Goal: Information Seeking & Learning: Learn about a topic

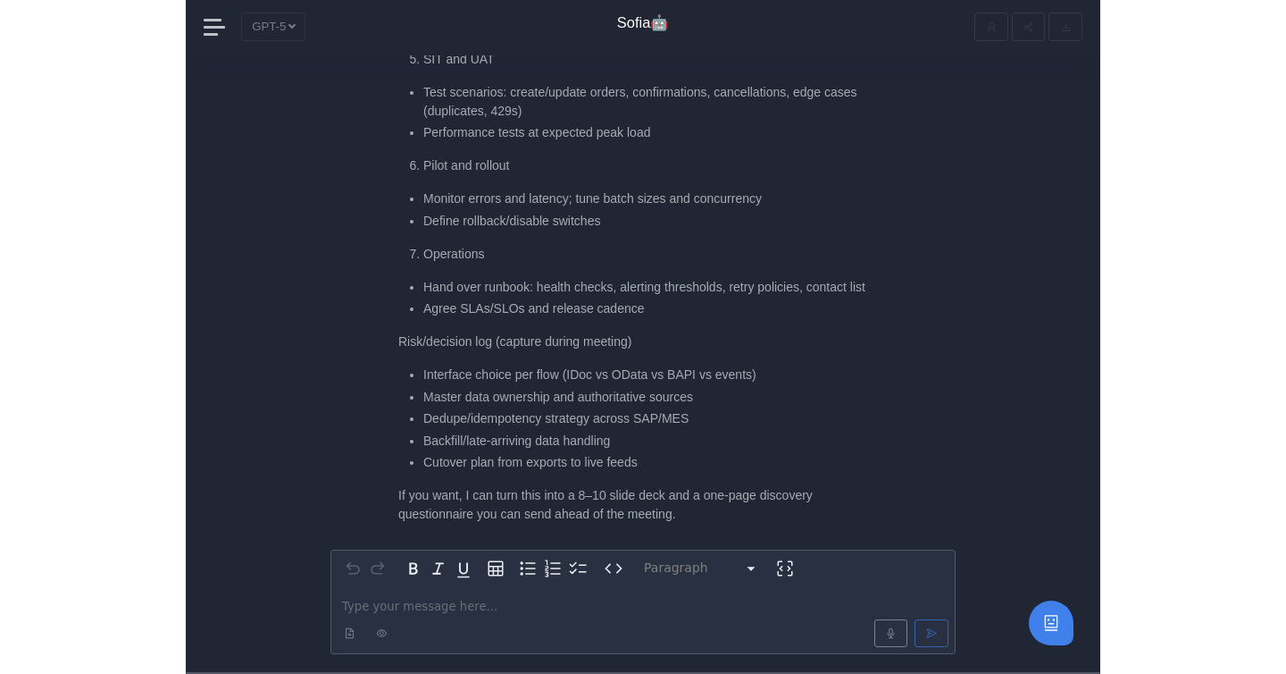
scroll to position [-2629, 0]
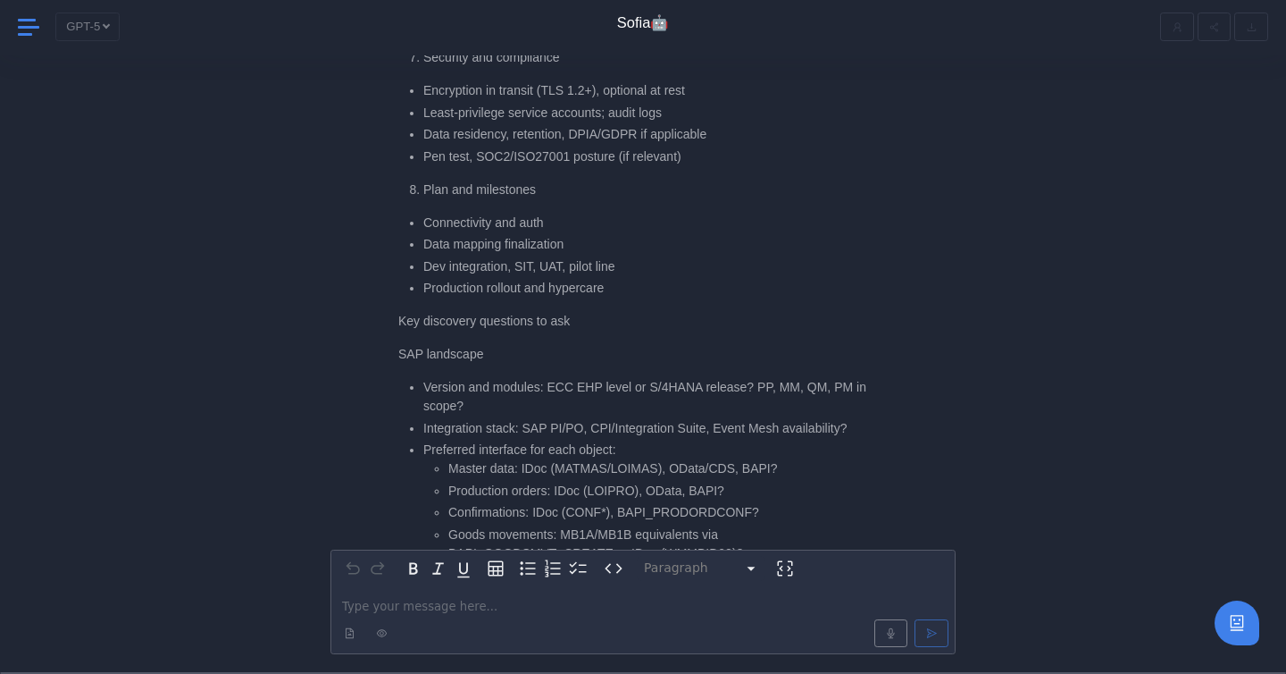
click at [28, 29] on span at bounding box center [29, 26] width 23 height 23
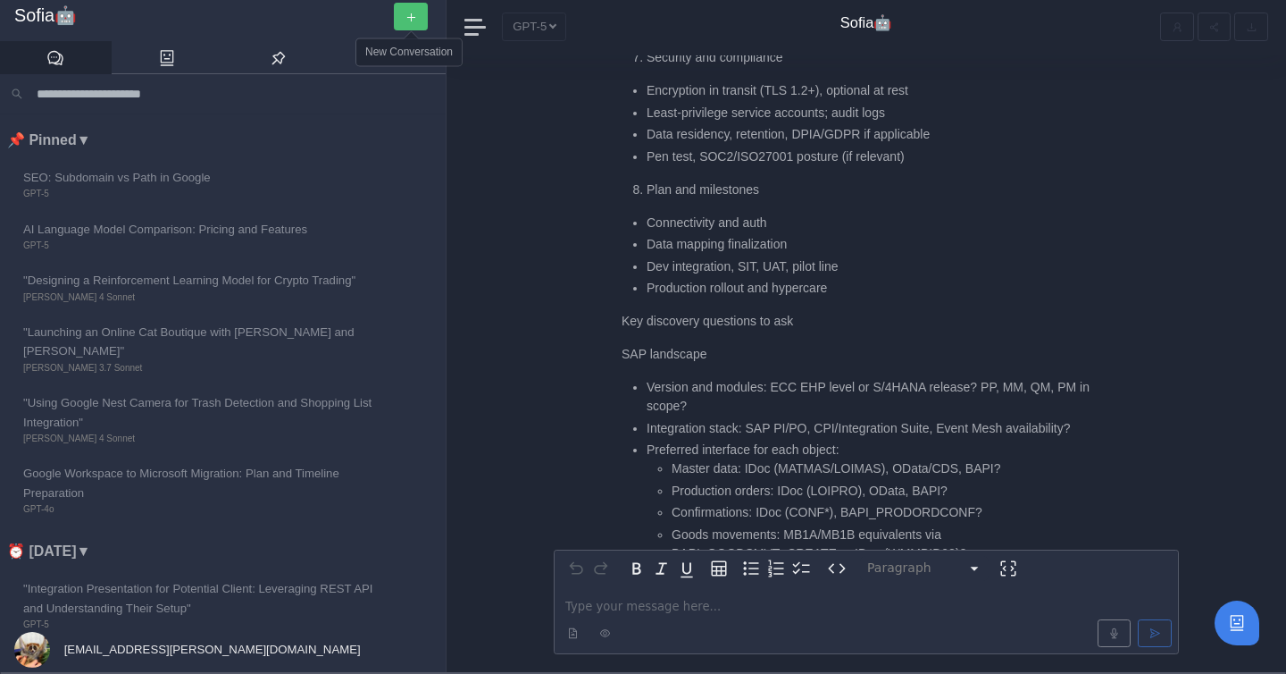
click at [410, 16] on icon "button" at bounding box center [412, 18] width 12 height 12
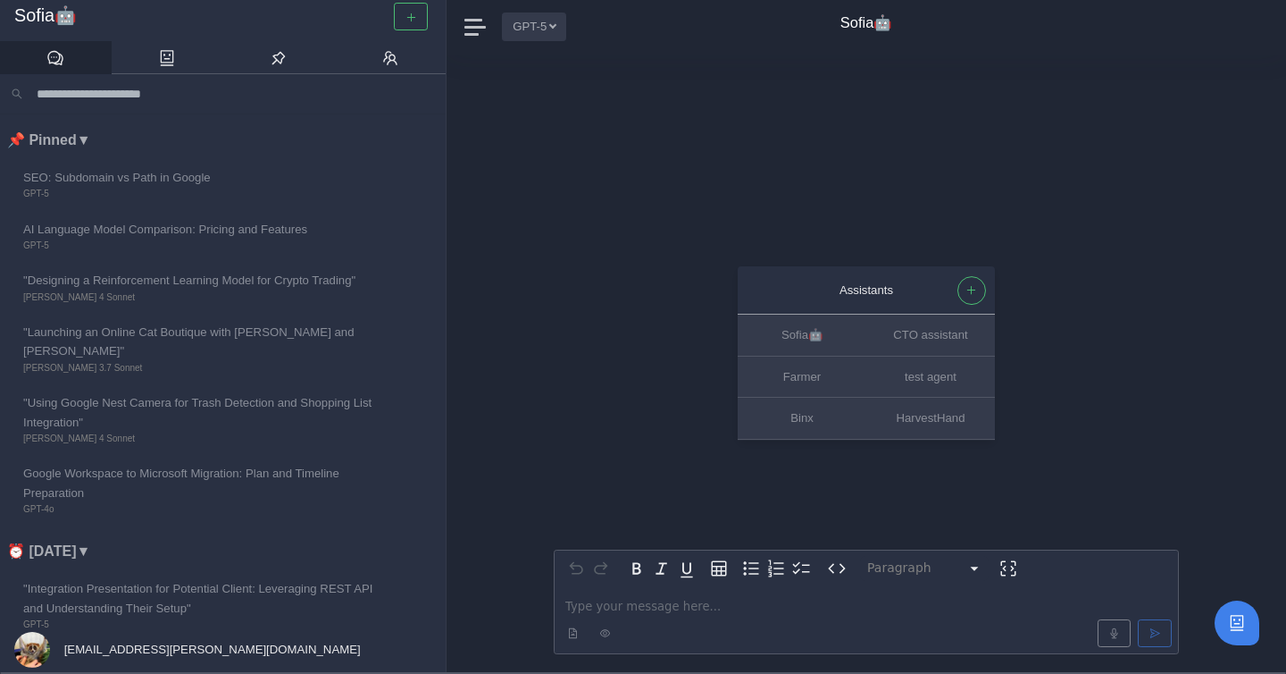
click at [563, 30] on button "GPT-5" at bounding box center [534, 27] width 64 height 28
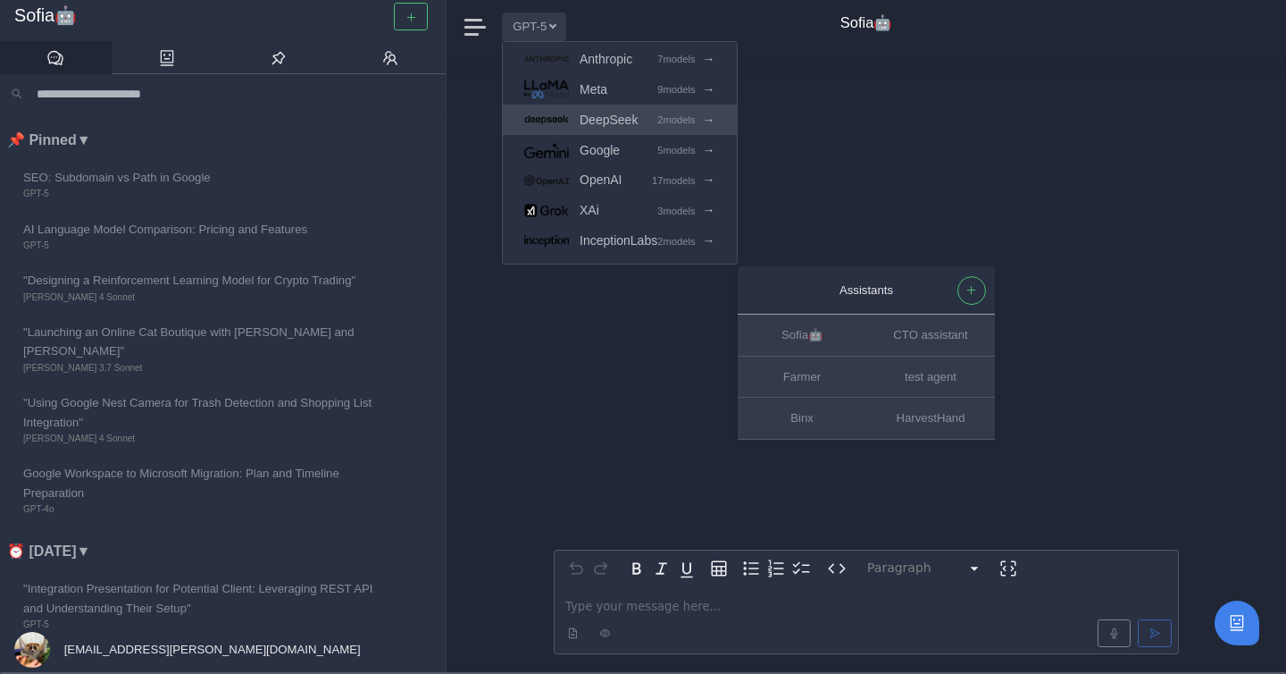
scroll to position [54, 0]
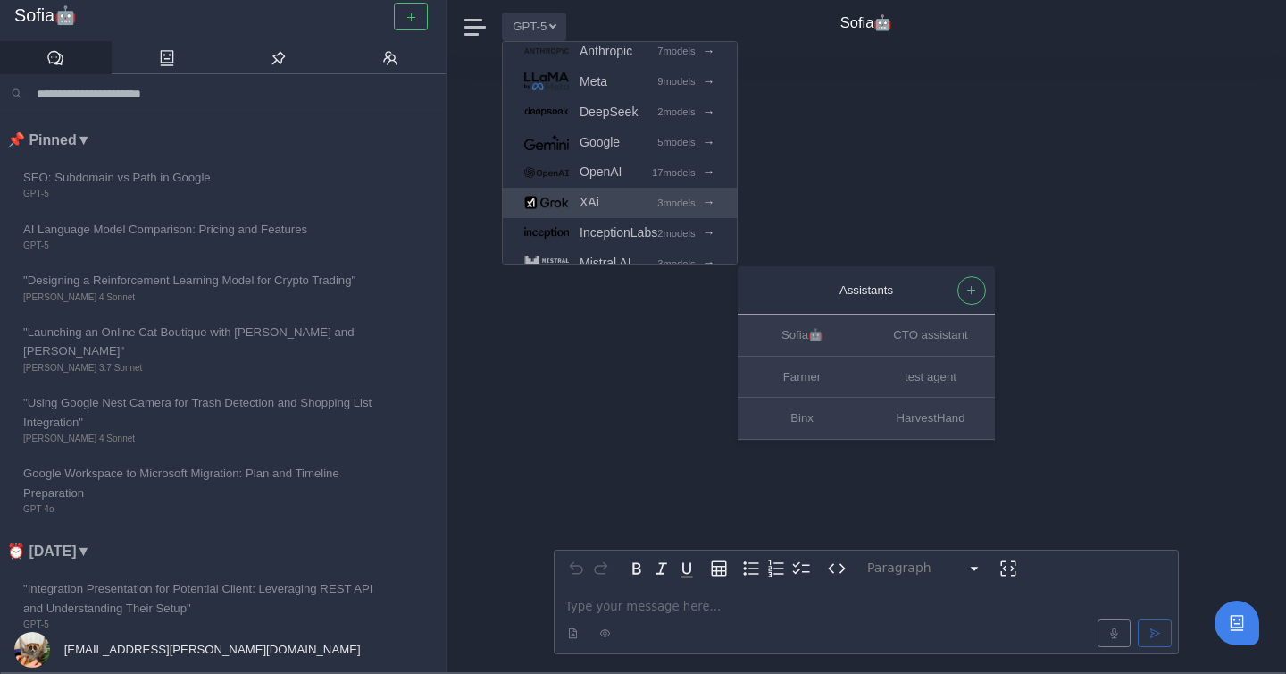
click at [615, 200] on link "XAi 3 models →" at bounding box center [620, 203] width 234 height 30
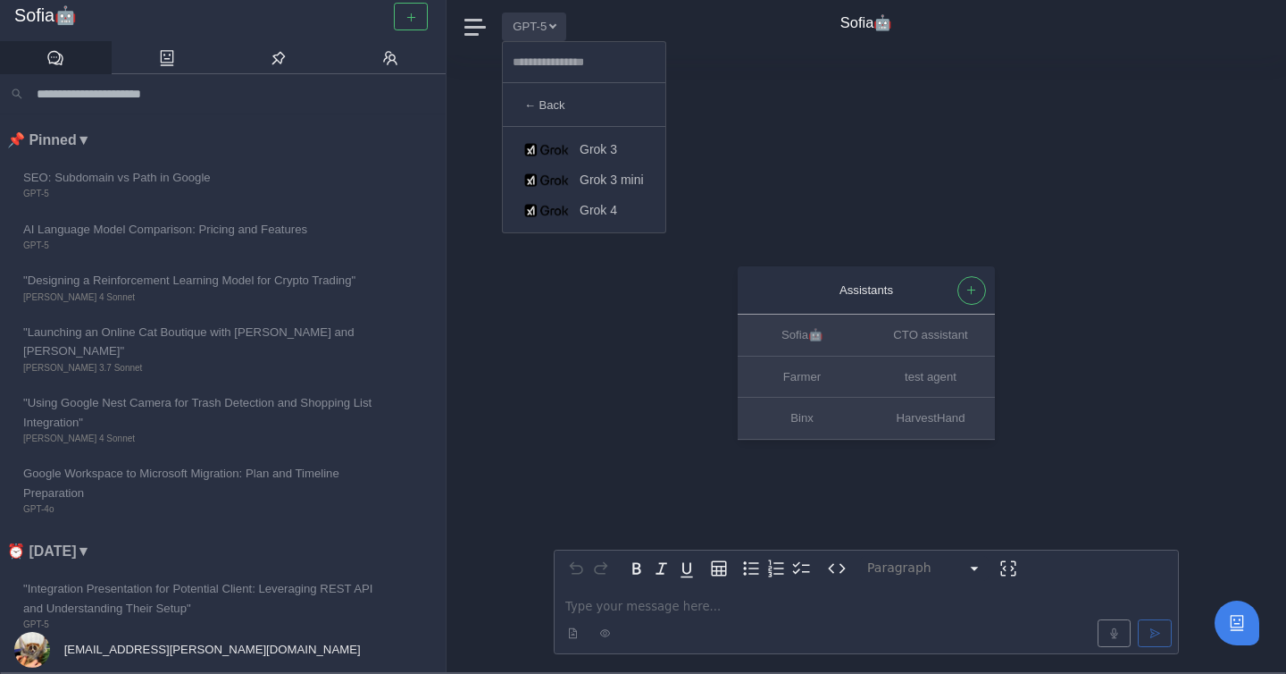
scroll to position [0, 0]
click at [612, 203] on span "Grok 4" at bounding box center [599, 210] width 38 height 21
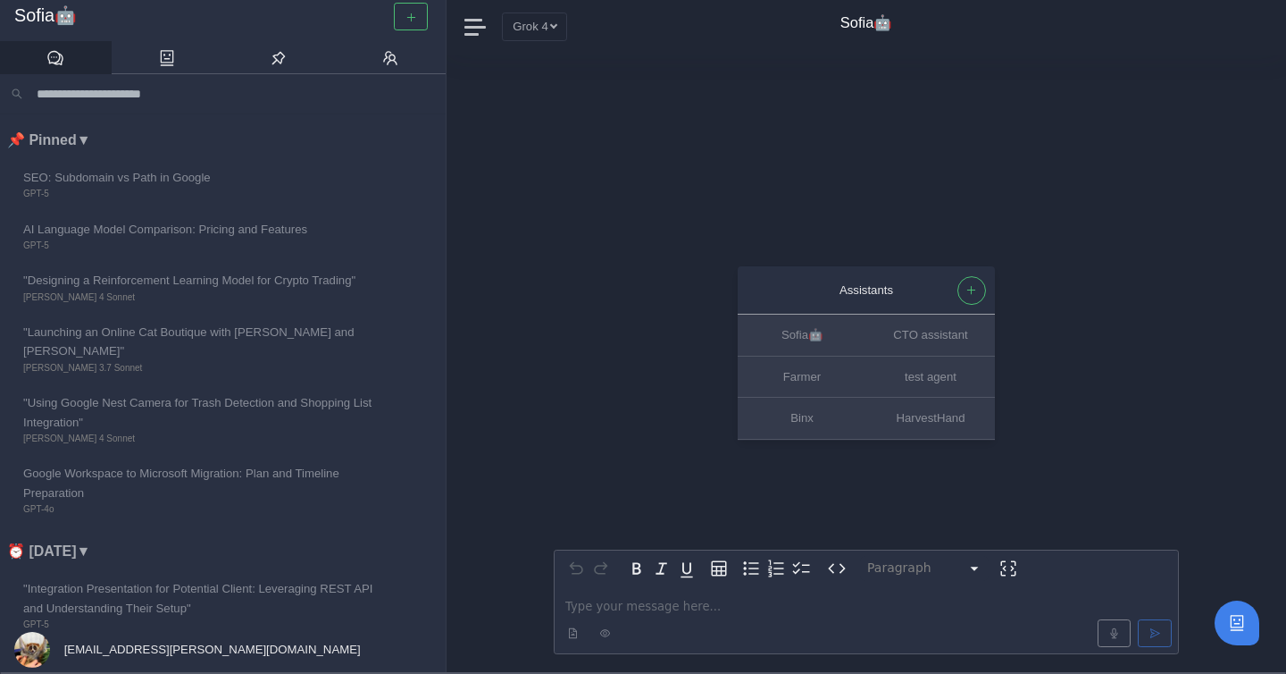
click at [607, 607] on p "editable markdown" at bounding box center [866, 606] width 602 height 19
click at [666, 600] on span "**********" at bounding box center [710, 606] width 290 height 12
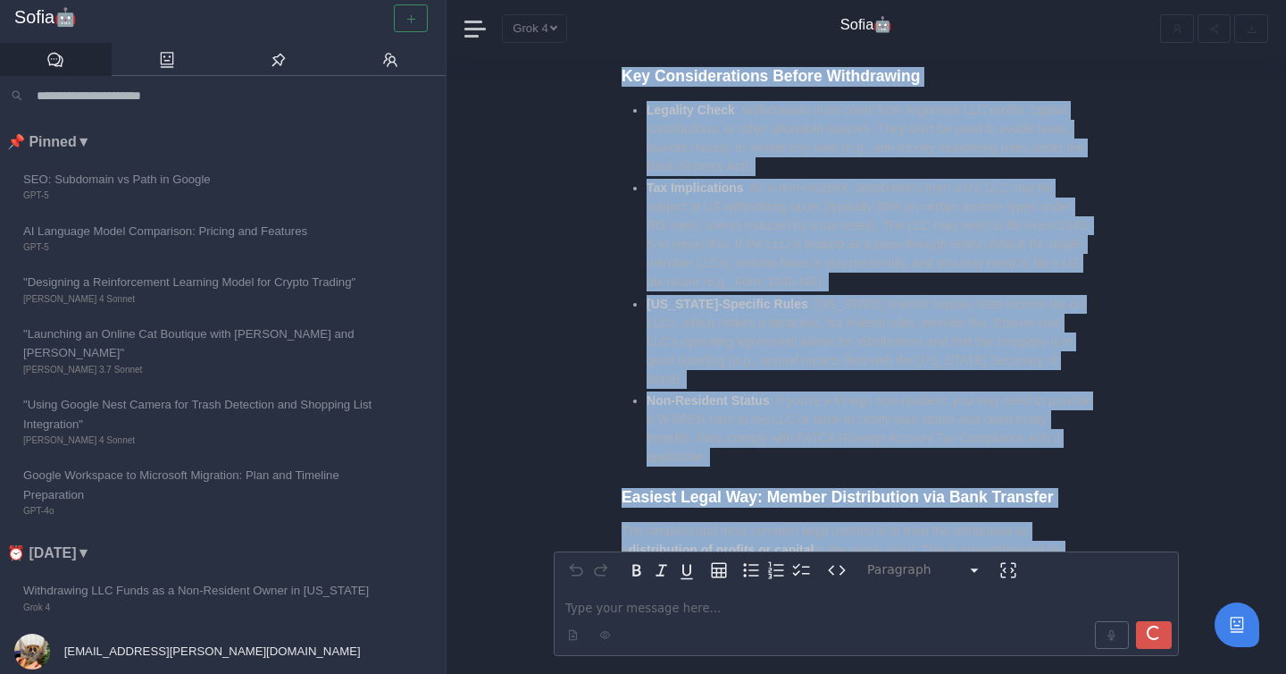
scroll to position [-1865, 0]
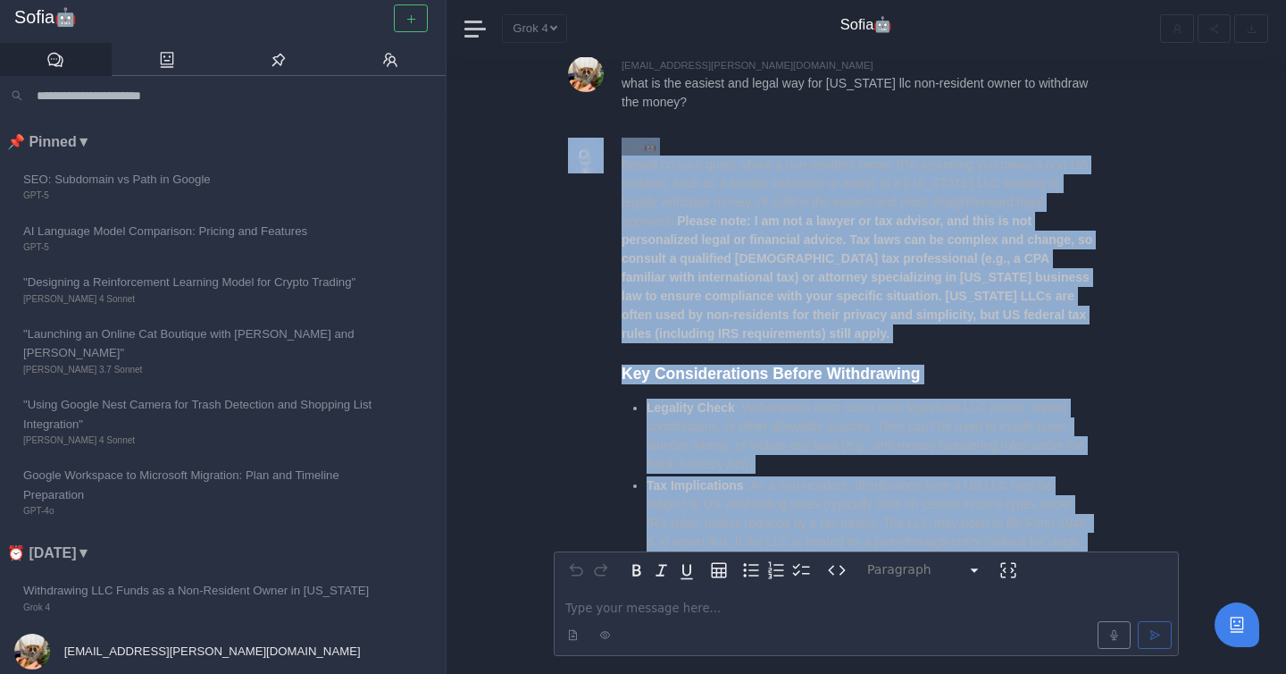
drag, startPoint x: 747, startPoint y: 111, endPoint x: 956, endPoint y: 149, distance: 212.5
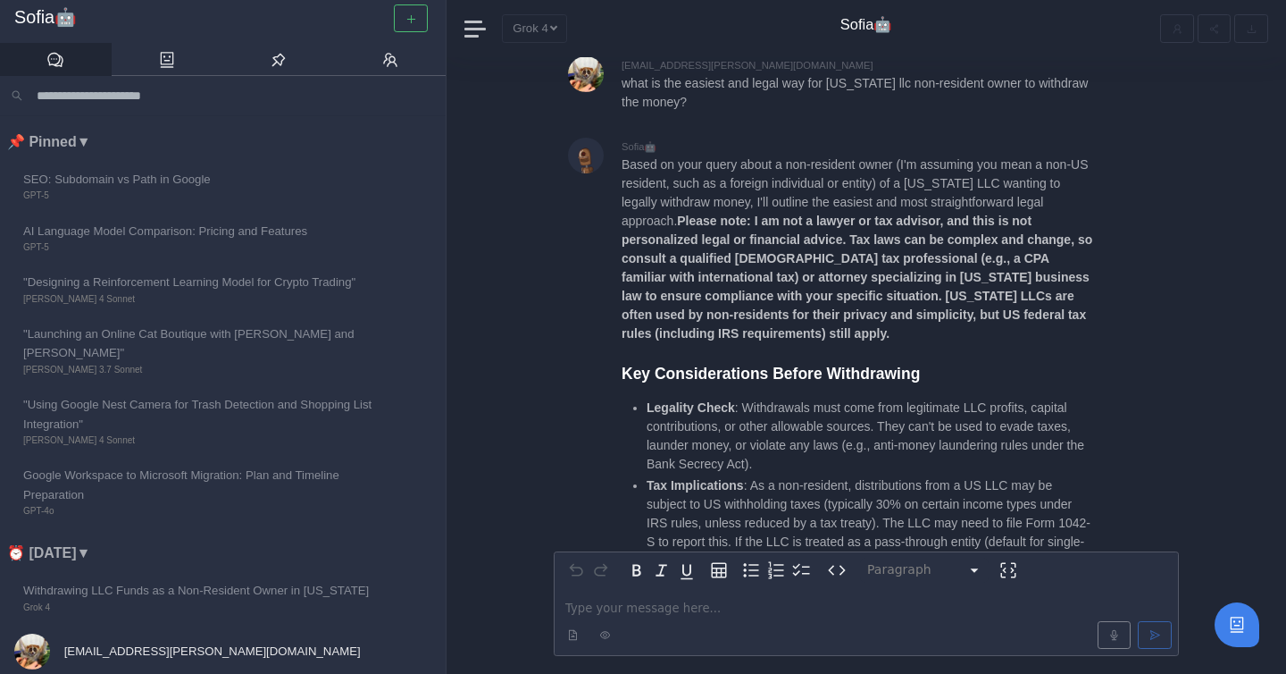
click at [908, 254] on strong "Please note: I am not a lawyer or tax advisor, and this is not personalized leg…" at bounding box center [857, 276] width 471 height 127
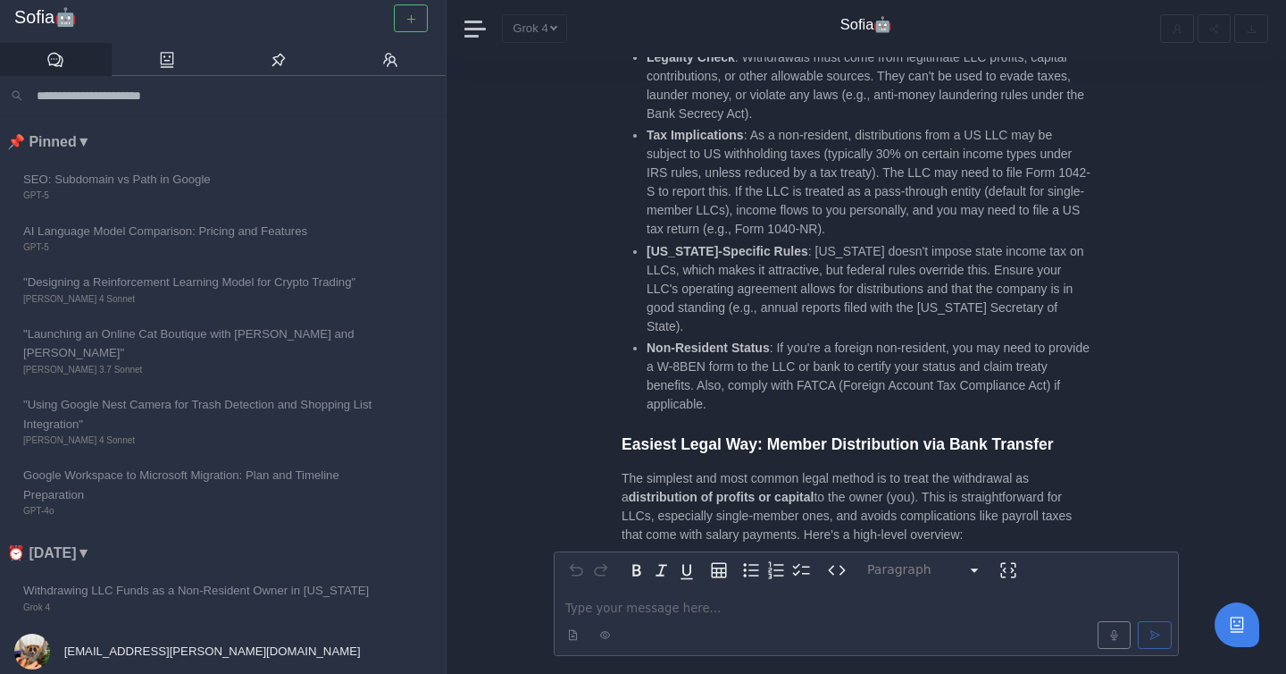
scroll to position [-1491, 0]
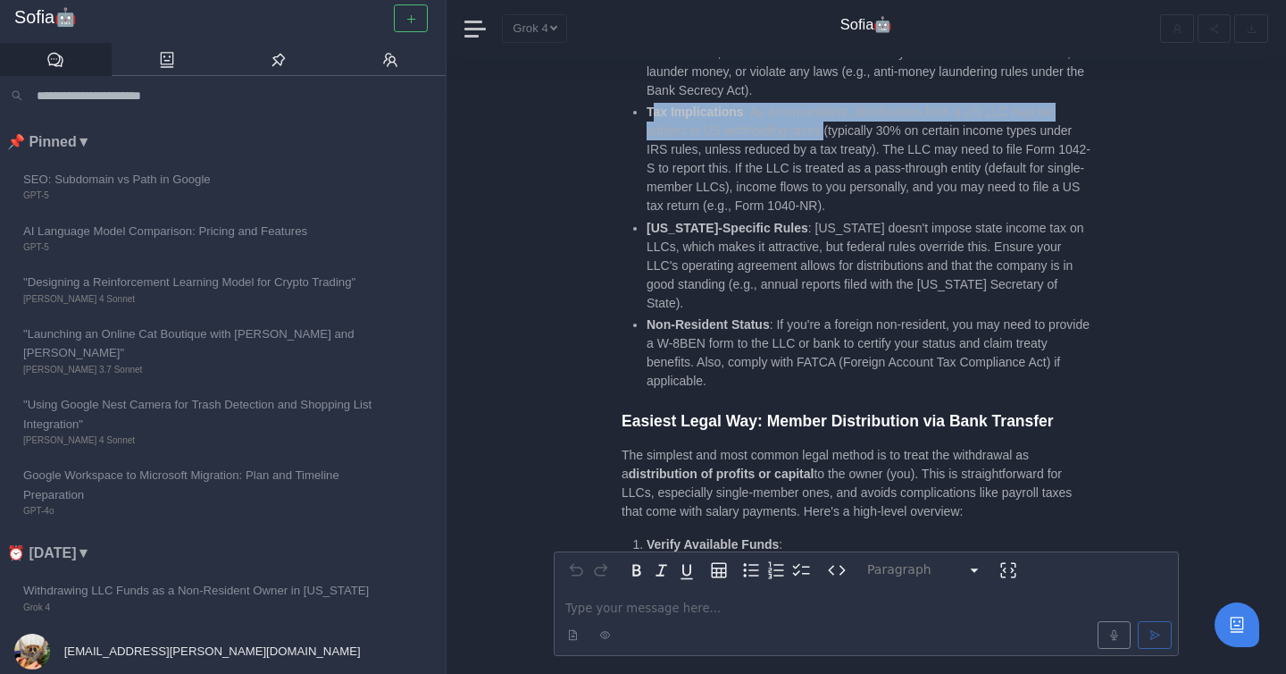
drag, startPoint x: 651, startPoint y: 119, endPoint x: 833, endPoint y: 122, distance: 182.3
click at [833, 122] on li "Tax Implications : As a non-resident, distributions from a US LLC may be subjec…" at bounding box center [871, 159] width 448 height 113
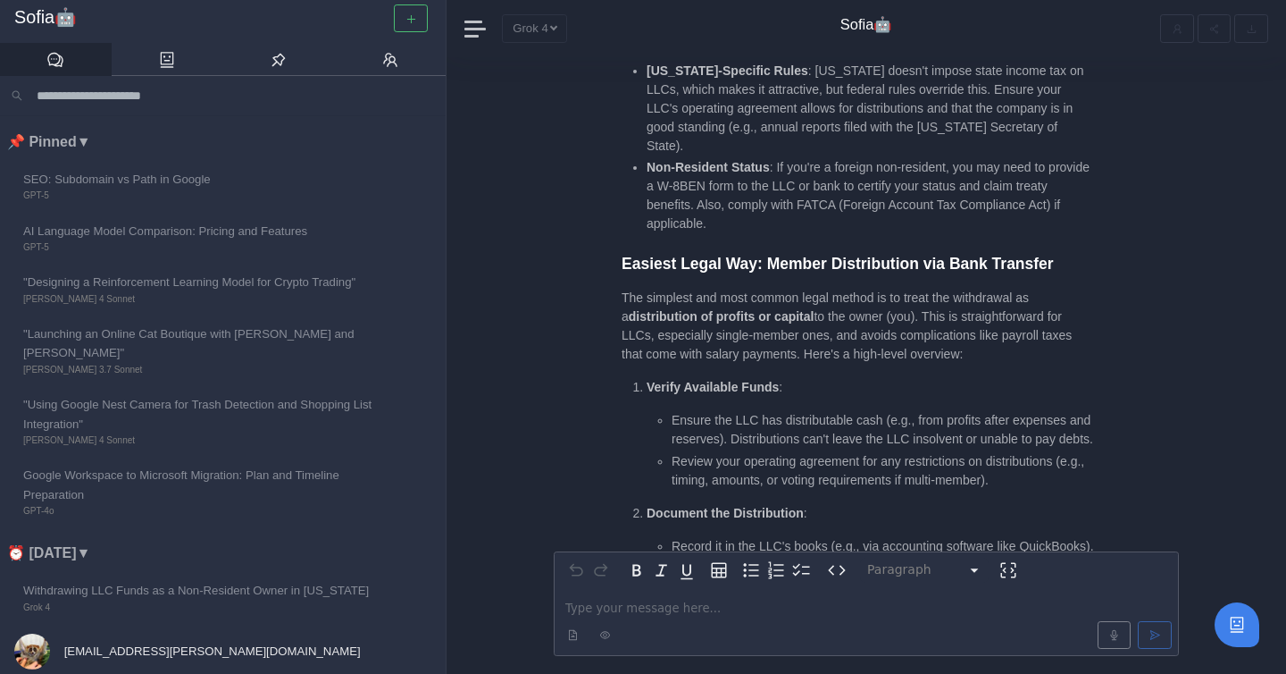
scroll to position [-1330, 0]
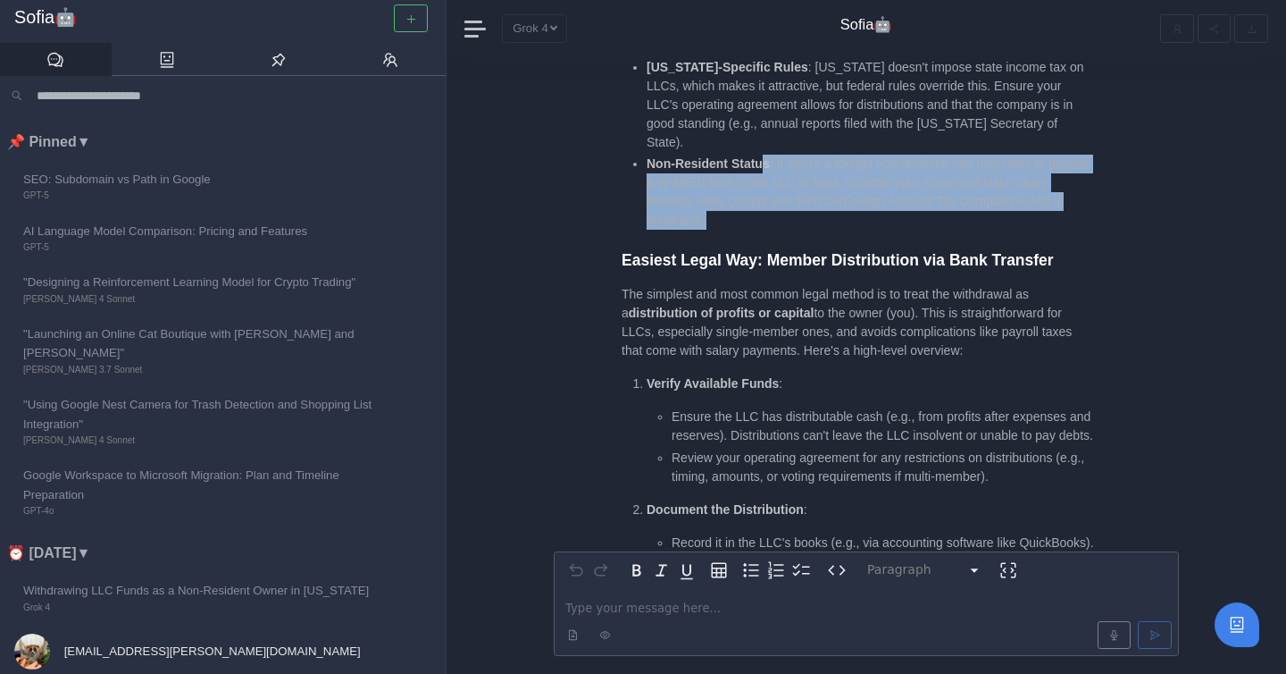
drag, startPoint x: 783, startPoint y: 165, endPoint x: 831, endPoint y: 218, distance: 70.8
click at [833, 218] on li "Non-Resident Status : If you're a foreign non-resident, you may need to provide…" at bounding box center [871, 192] width 448 height 75
click at [831, 218] on li "Non-Resident Status : If you're a foreign non-resident, you may need to provide…" at bounding box center [871, 192] width 448 height 75
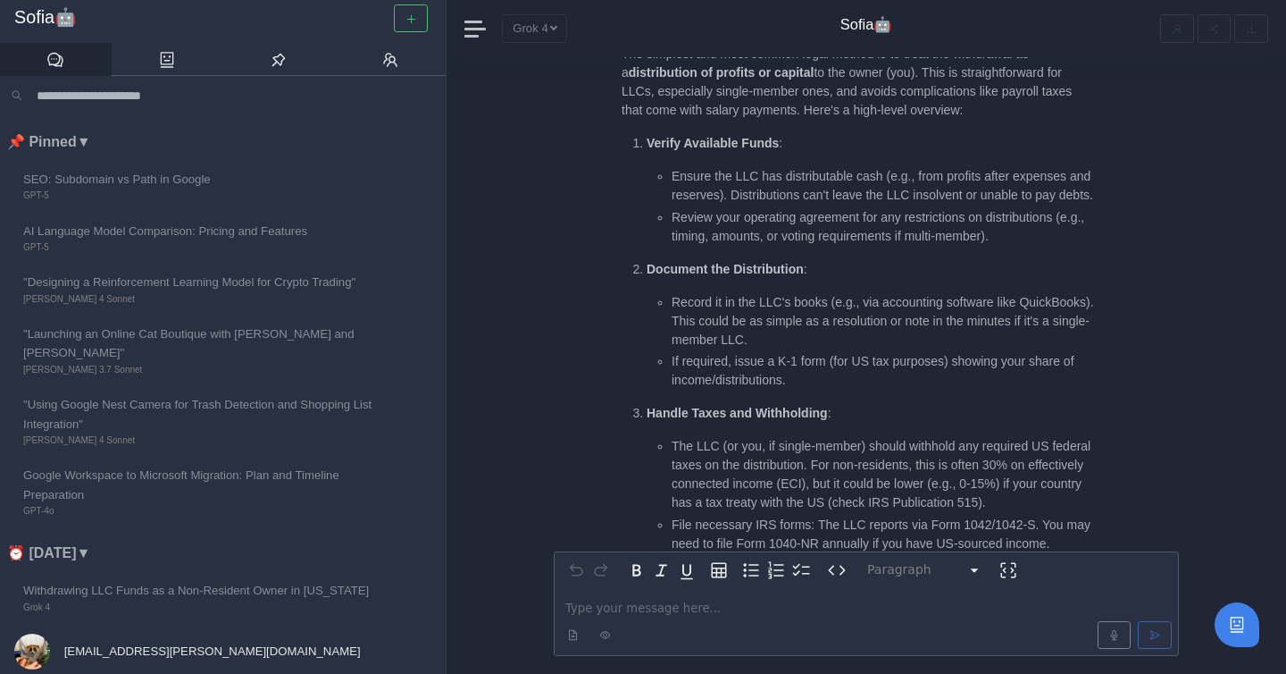
scroll to position [-1083, 0]
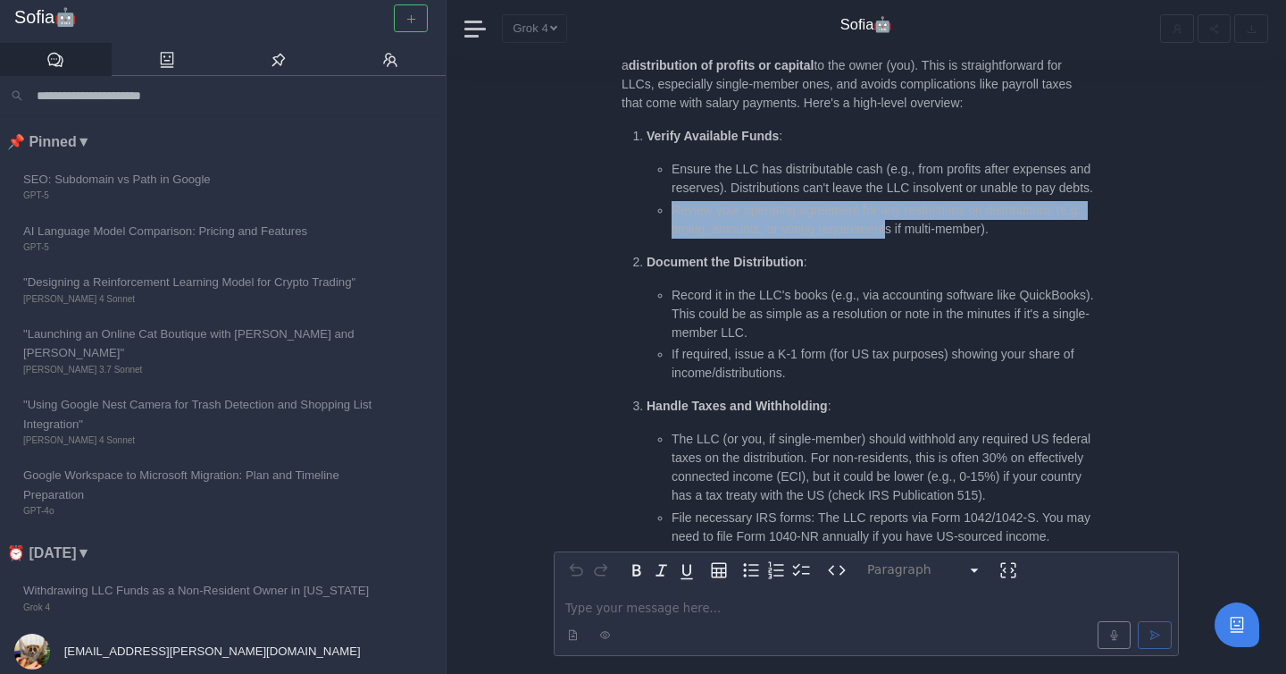
drag, startPoint x: 669, startPoint y: 230, endPoint x: 933, endPoint y: 243, distance: 263.8
click at [914, 238] on ul "Ensure the LLC has distributable cash (e.g., from profits after expenses and re…" at bounding box center [871, 199] width 448 height 79
click at [914, 238] on li "Review your operating agreement for any restrictions on distributions (e.g., ti…" at bounding box center [883, 220] width 423 height 38
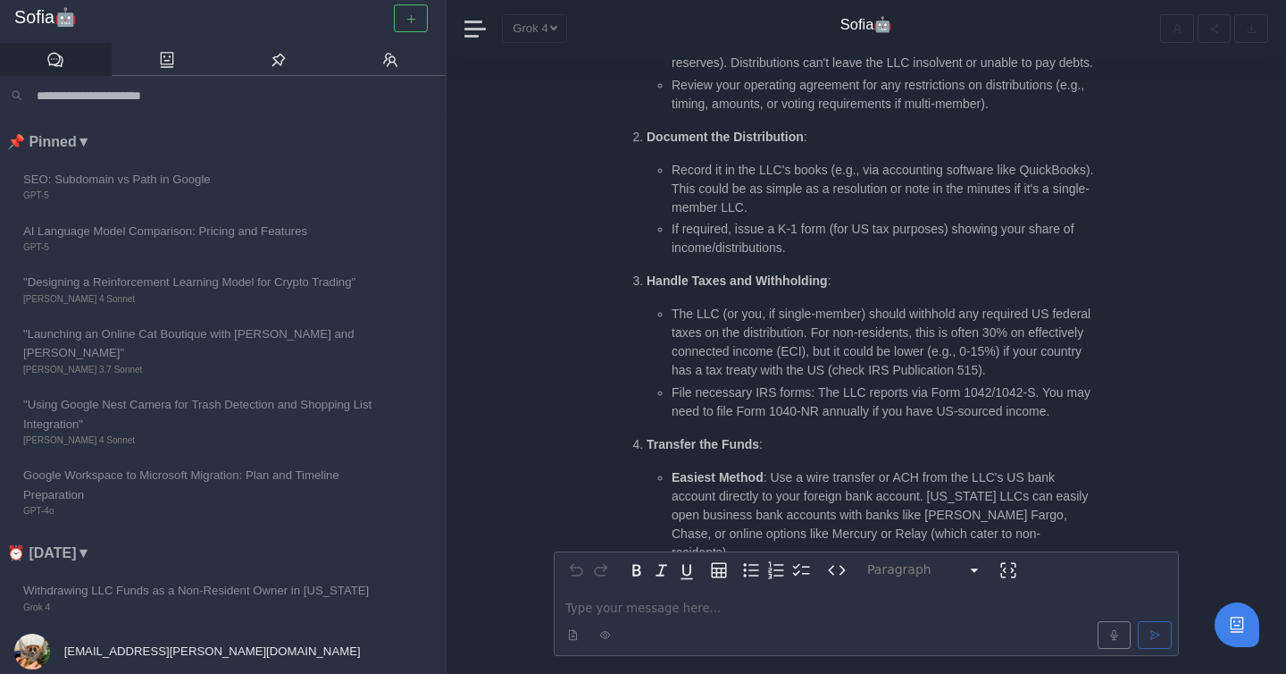
scroll to position [-945, 0]
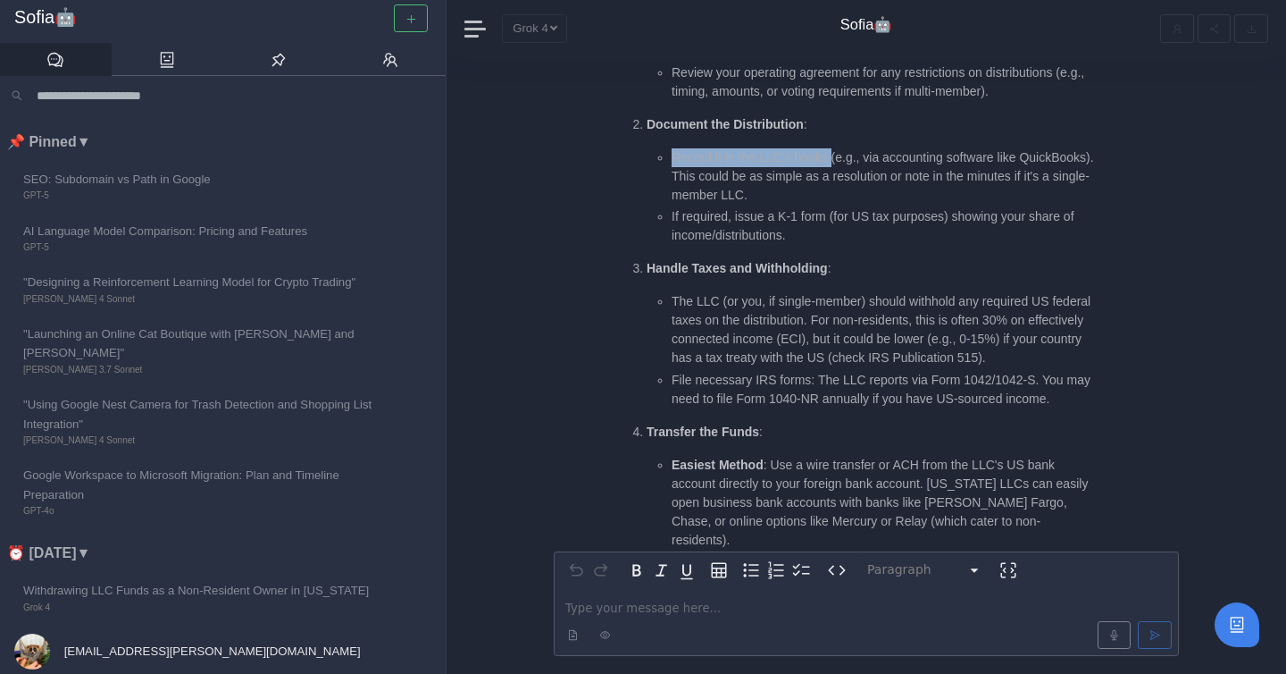
drag, startPoint x: 671, startPoint y: 178, endPoint x: 834, endPoint y: 178, distance: 163.5
click at [834, 178] on ul "Record it in the LLC's books (e.g., via accounting software like QuickBooks). T…" at bounding box center [871, 196] width 448 height 97
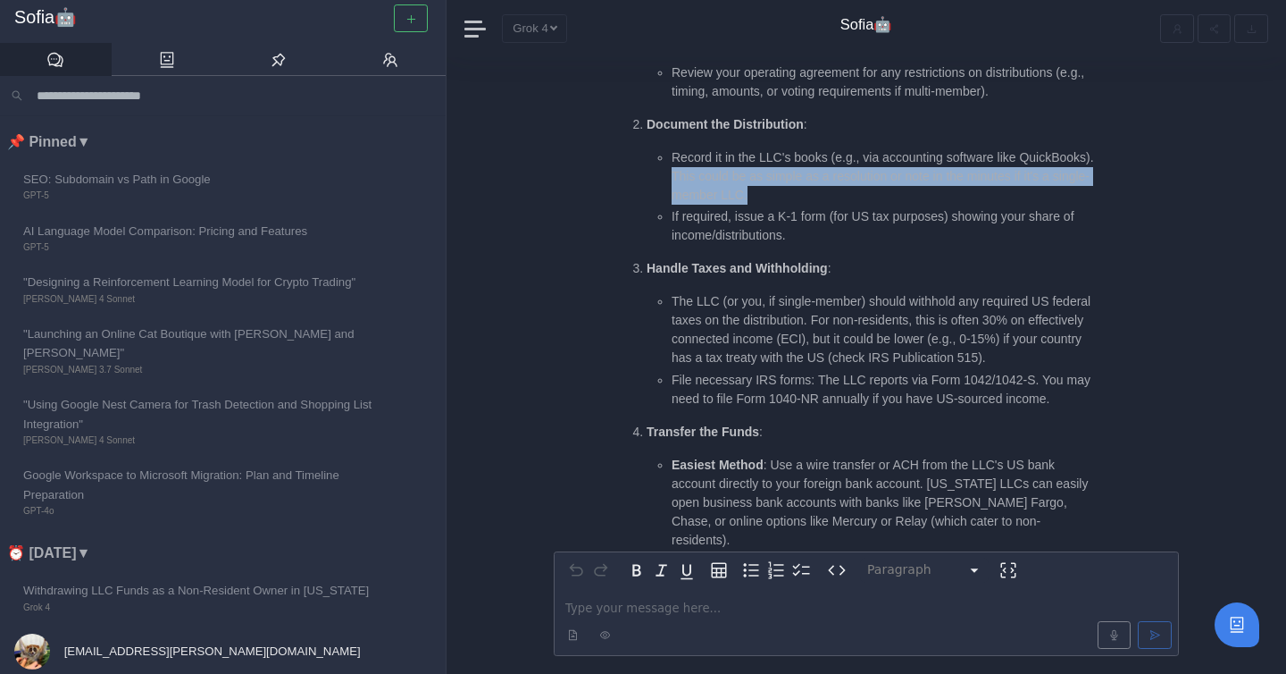
drag, startPoint x: 751, startPoint y: 197, endPoint x: 897, endPoint y: 211, distance: 146.3
click at [897, 205] on li "Record it in the LLC's books (e.g., via accounting software like QuickBooks). T…" at bounding box center [883, 176] width 423 height 56
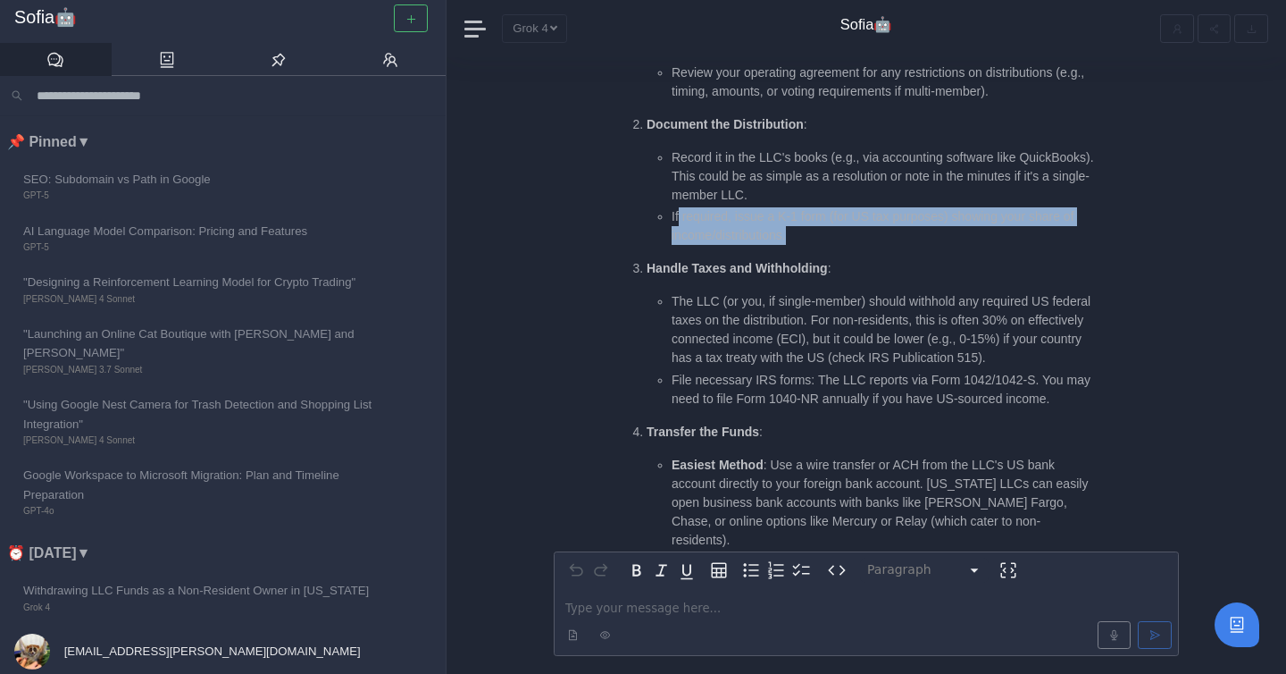
drag, startPoint x: 680, startPoint y: 239, endPoint x: 930, endPoint y: 257, distance: 250.7
click at [914, 245] on li "If required, issue a K-1 form (for US tax purposes) showing your share of incom…" at bounding box center [883, 226] width 423 height 38
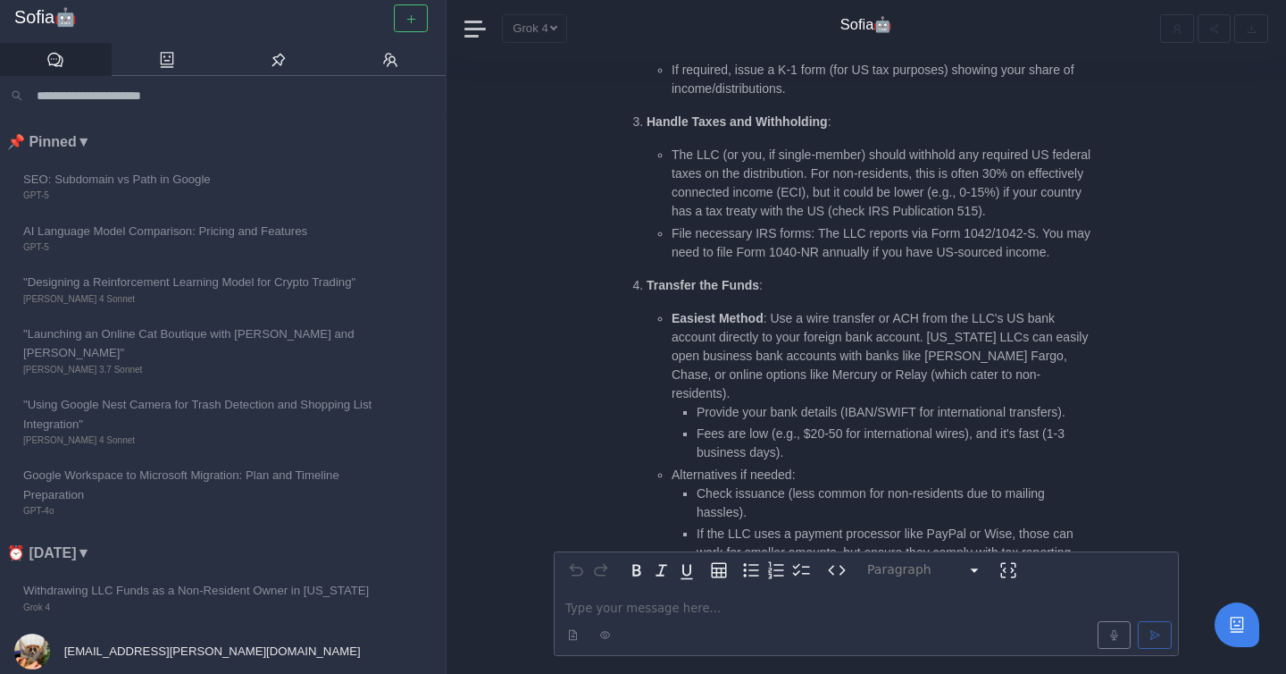
scroll to position [-797, 0]
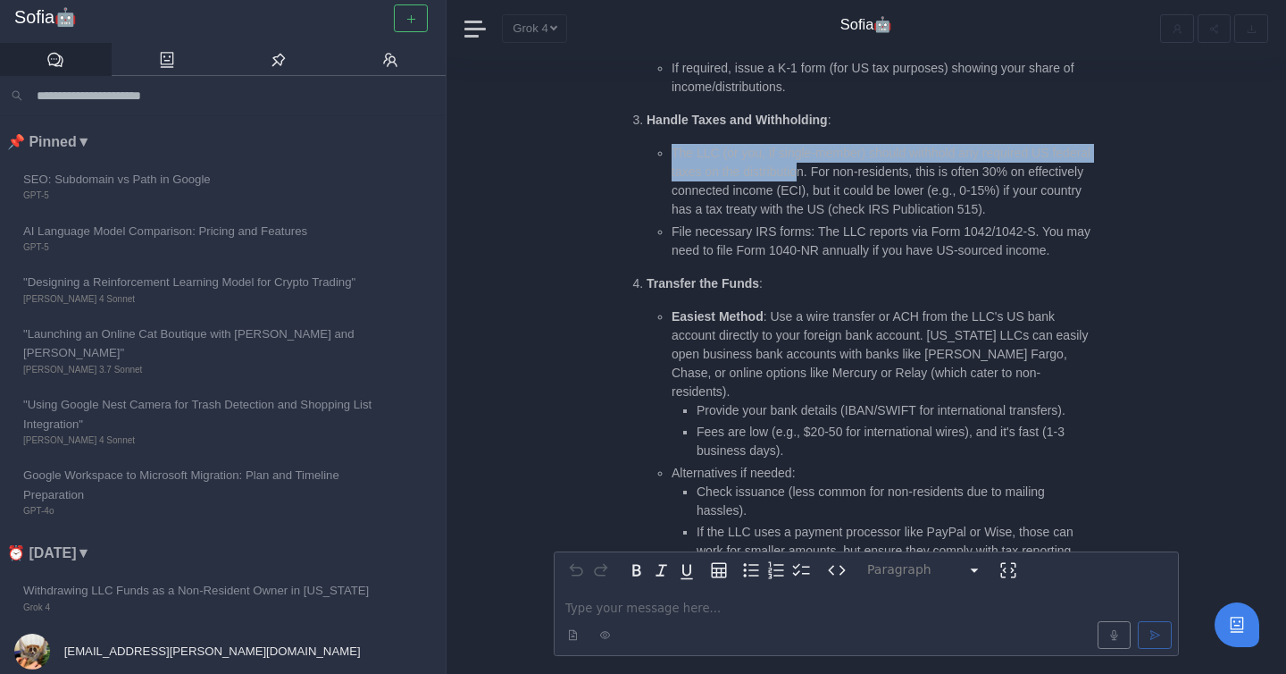
drag, startPoint x: 668, startPoint y: 180, endPoint x: 849, endPoint y: 194, distance: 181.0
click at [849, 194] on ul "The LLC (or you, if single-member) should withhold any required US federal taxe…" at bounding box center [871, 202] width 448 height 116
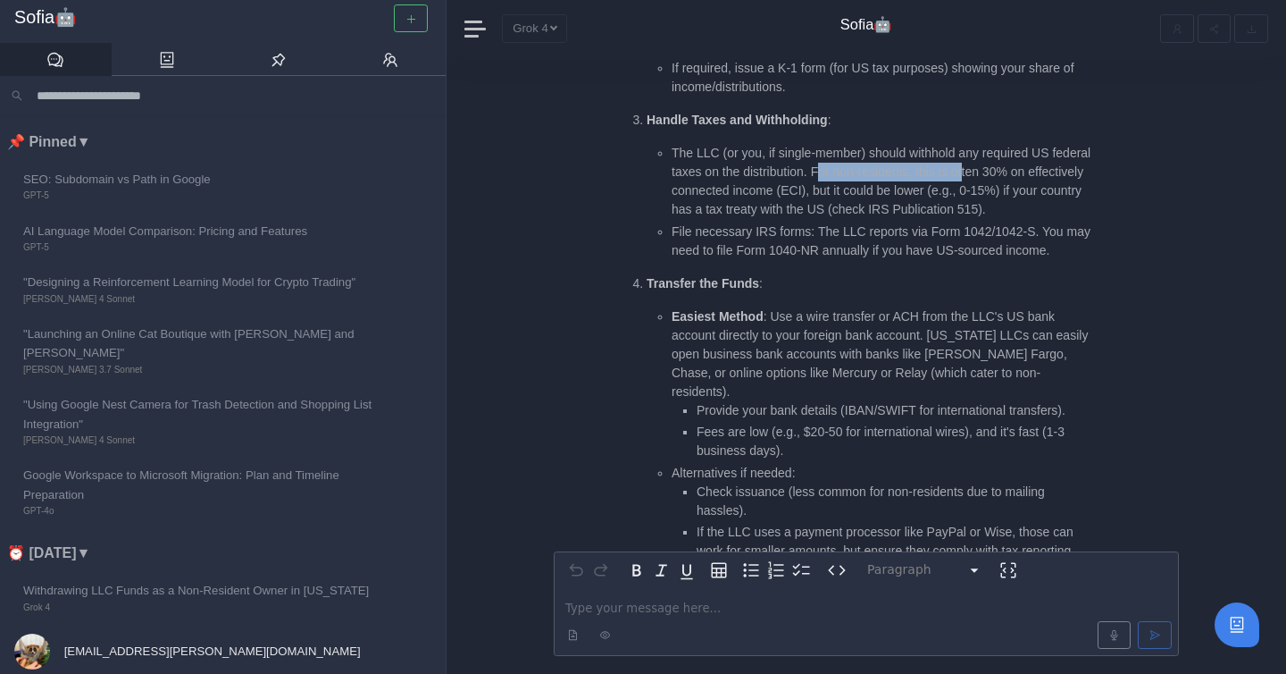
drag, startPoint x: 866, startPoint y: 193, endPoint x: 1017, endPoint y: 190, distance: 151.9
click at [914, 192] on li "The LLC (or you, if single-member) should withhold any required US federal taxe…" at bounding box center [883, 181] width 423 height 75
click at [914, 190] on li "The LLC (or you, if single-member) should withhold any required US federal taxe…" at bounding box center [883, 181] width 423 height 75
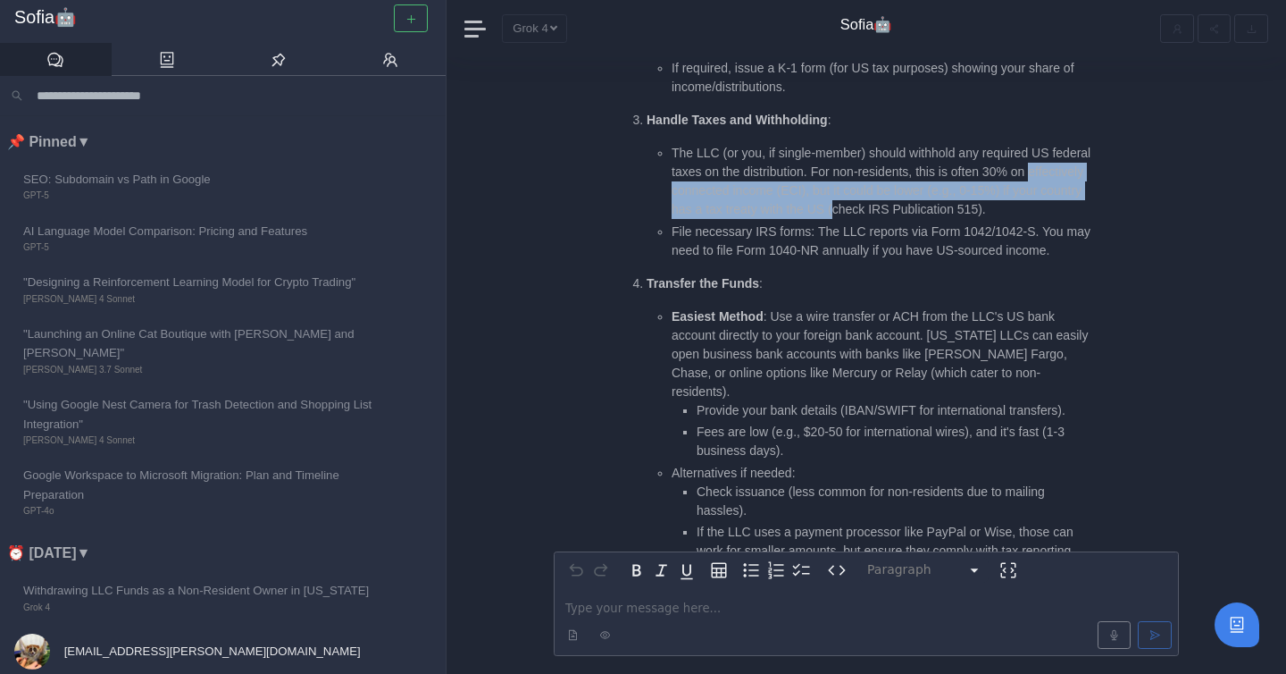
drag, startPoint x: 665, startPoint y: 212, endPoint x: 912, endPoint y: 230, distance: 247.2
click at [912, 230] on ul "The LLC (or you, if single-member) should withhold any required US federal taxe…" at bounding box center [871, 202] width 448 height 116
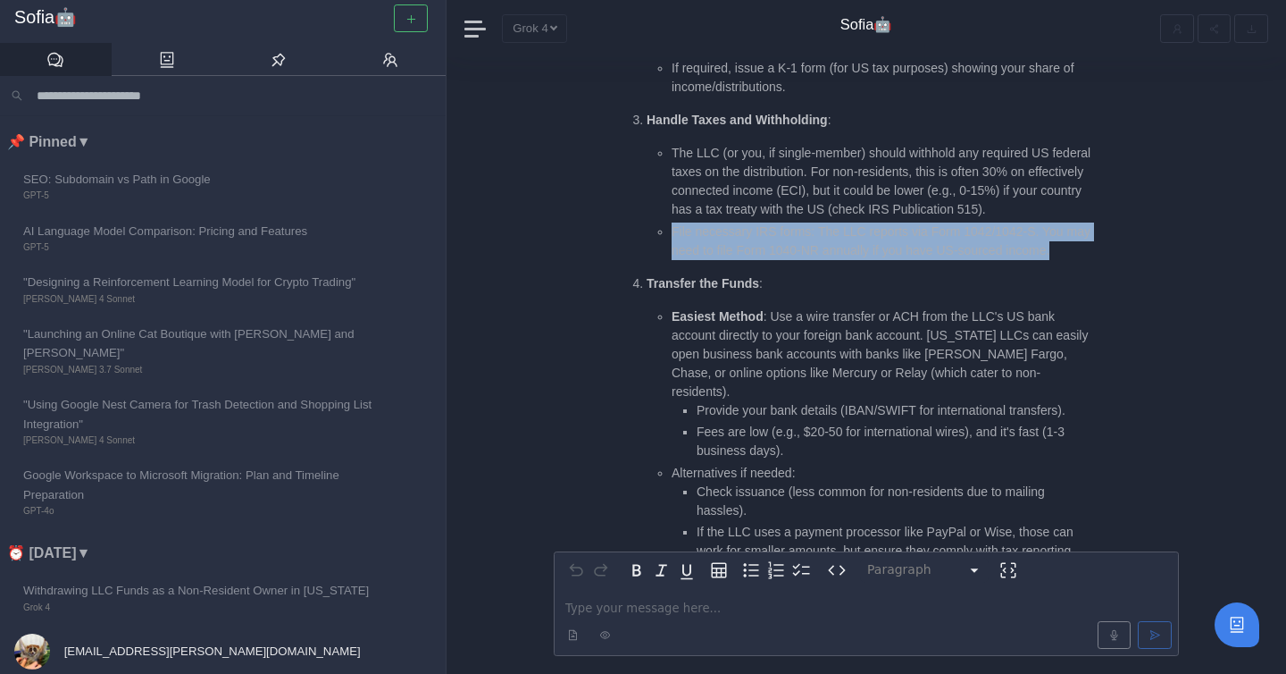
drag, startPoint x: 668, startPoint y: 251, endPoint x: 1097, endPoint y: 260, distance: 428.9
click at [914, 260] on div "Based on your query about a non-resident owner (I'm assuming you mean a non-US …" at bounding box center [900, 206] width 557 height 2236
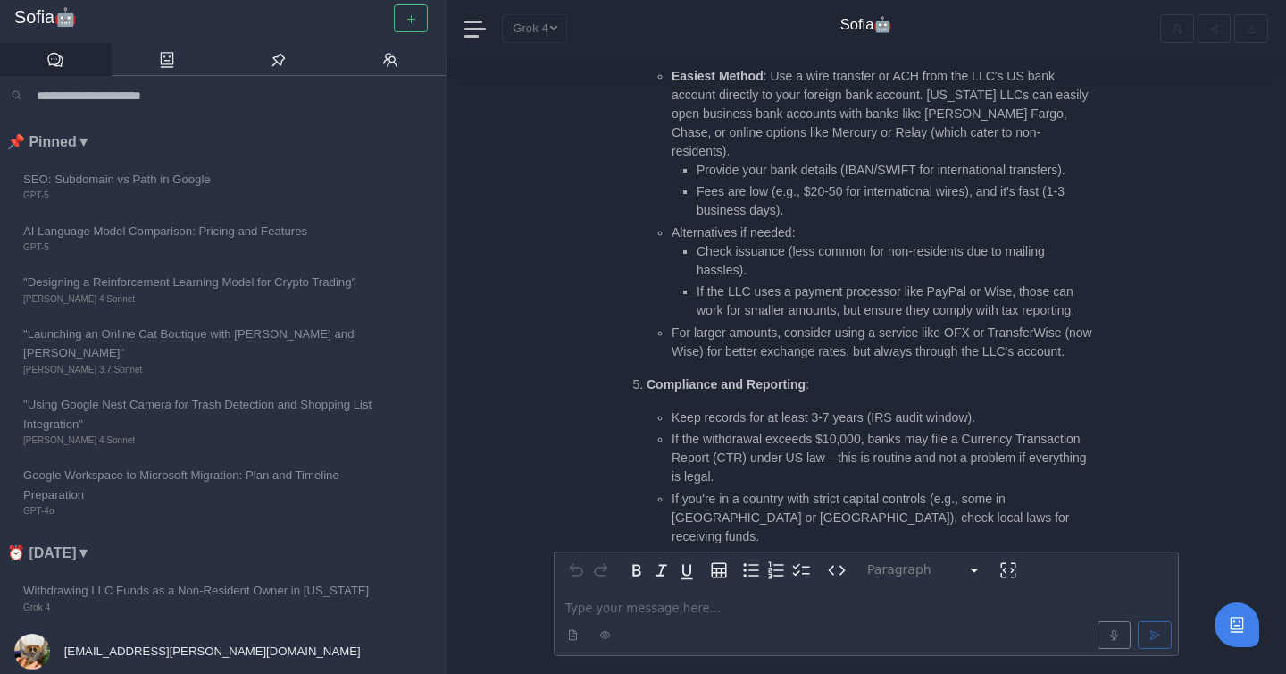
scroll to position [-564, 0]
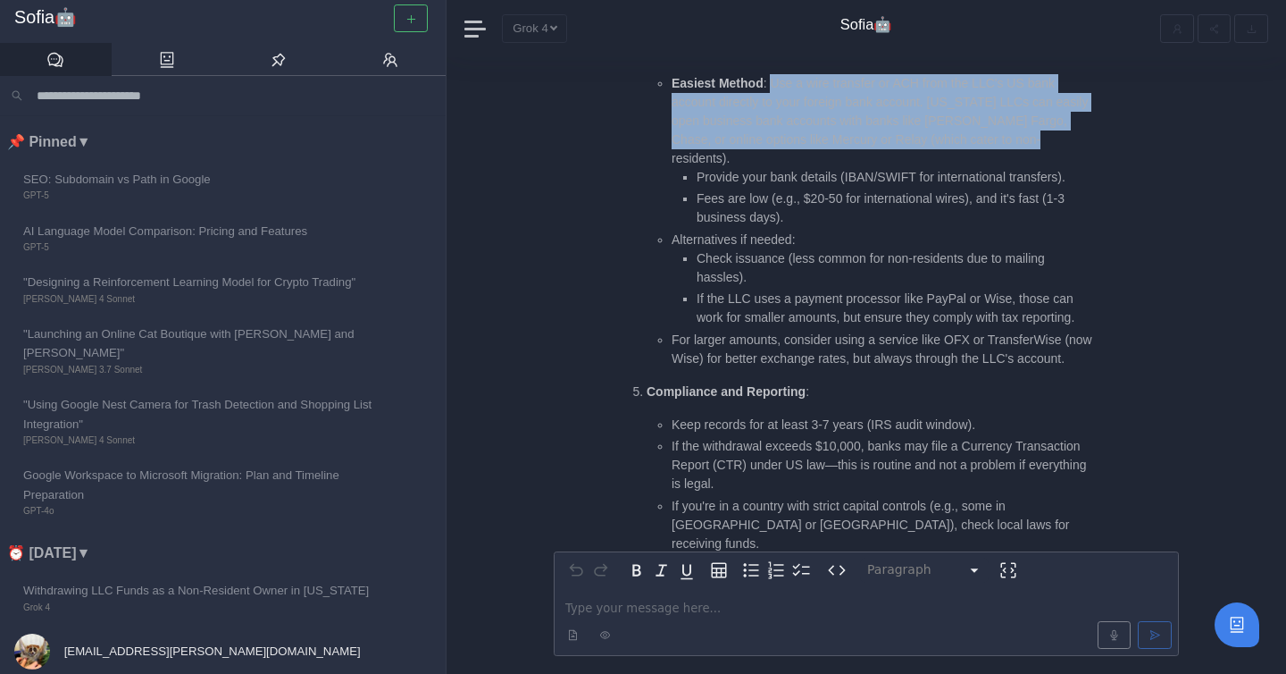
drag, startPoint x: 775, startPoint y: 105, endPoint x: 1076, endPoint y: 152, distance: 304.7
click at [914, 152] on li "Easiest Method : Use a wire transfer or ACH from the LLC's US bank account dire…" at bounding box center [883, 151] width 423 height 154
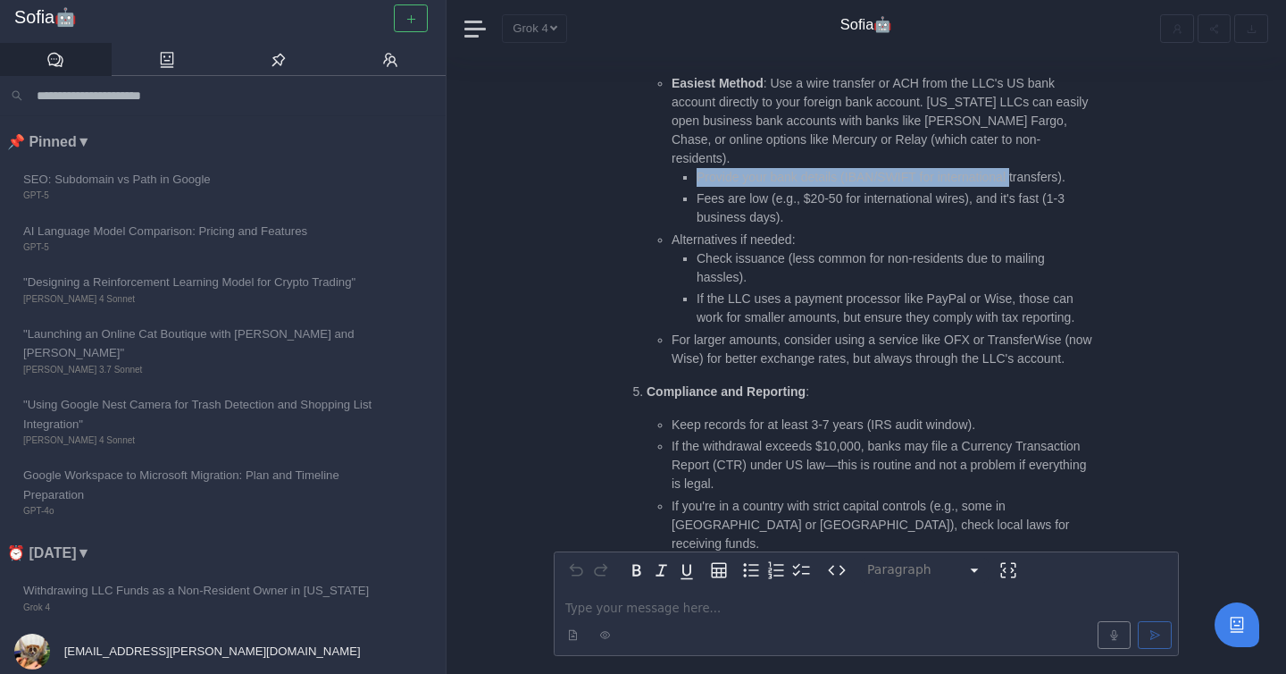
drag, startPoint x: 691, startPoint y: 180, endPoint x: 1017, endPoint y: 174, distance: 325.2
click at [914, 176] on ul "Provide your bank details (IBAN/SWIFT for international transfers). Fees are lo…" at bounding box center [883, 198] width 423 height 60
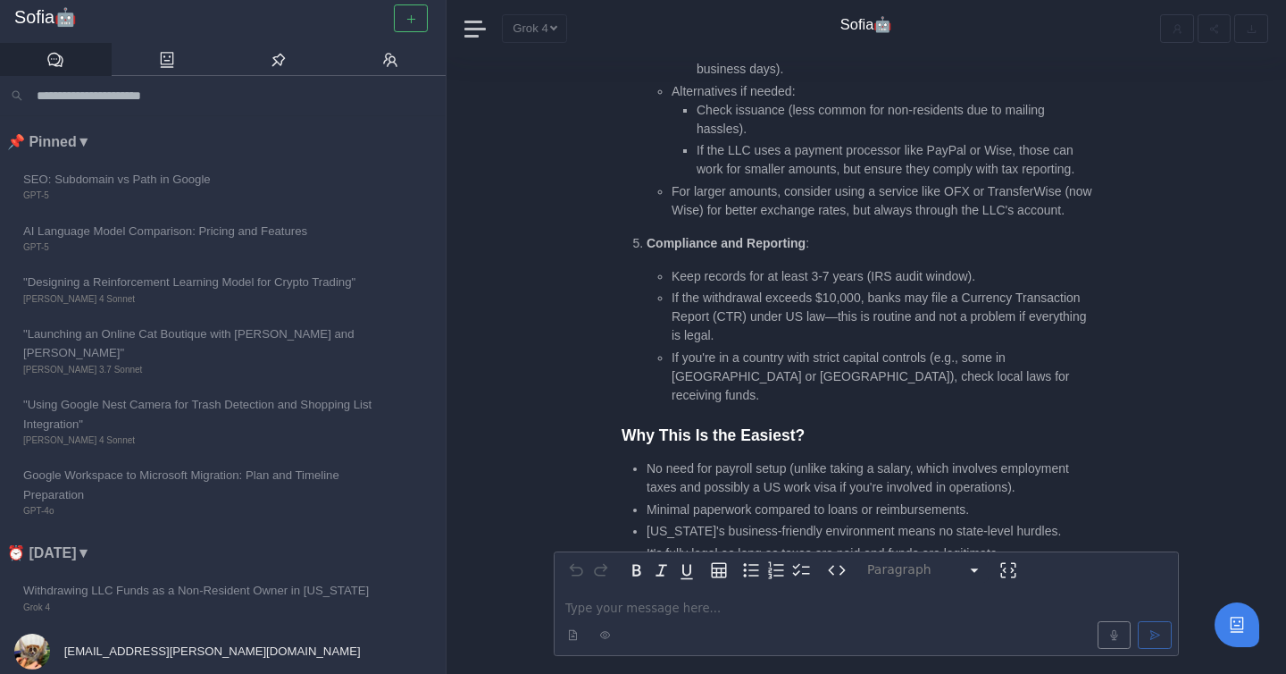
scroll to position [-413, 0]
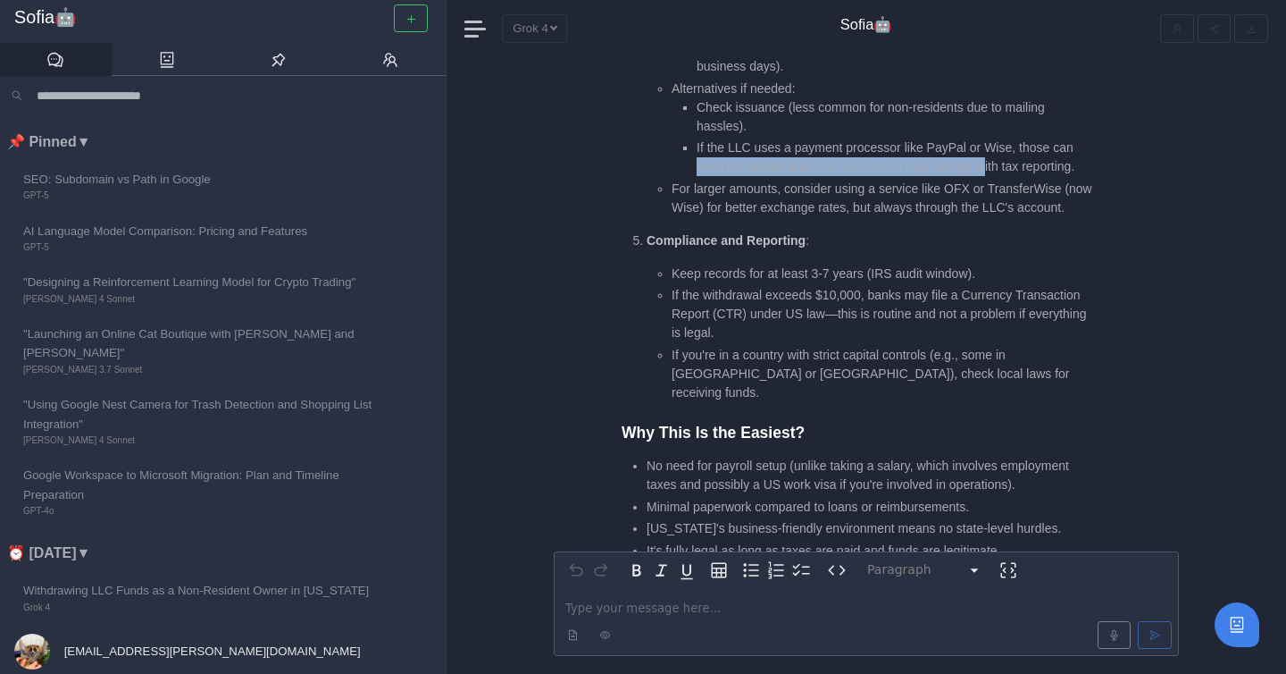
drag, startPoint x: 711, startPoint y: 156, endPoint x: 994, endPoint y: 155, distance: 283.2
click at [914, 155] on li "If the LLC uses a payment processor like PayPal or Wise, those can work for sma…" at bounding box center [896, 157] width 398 height 38
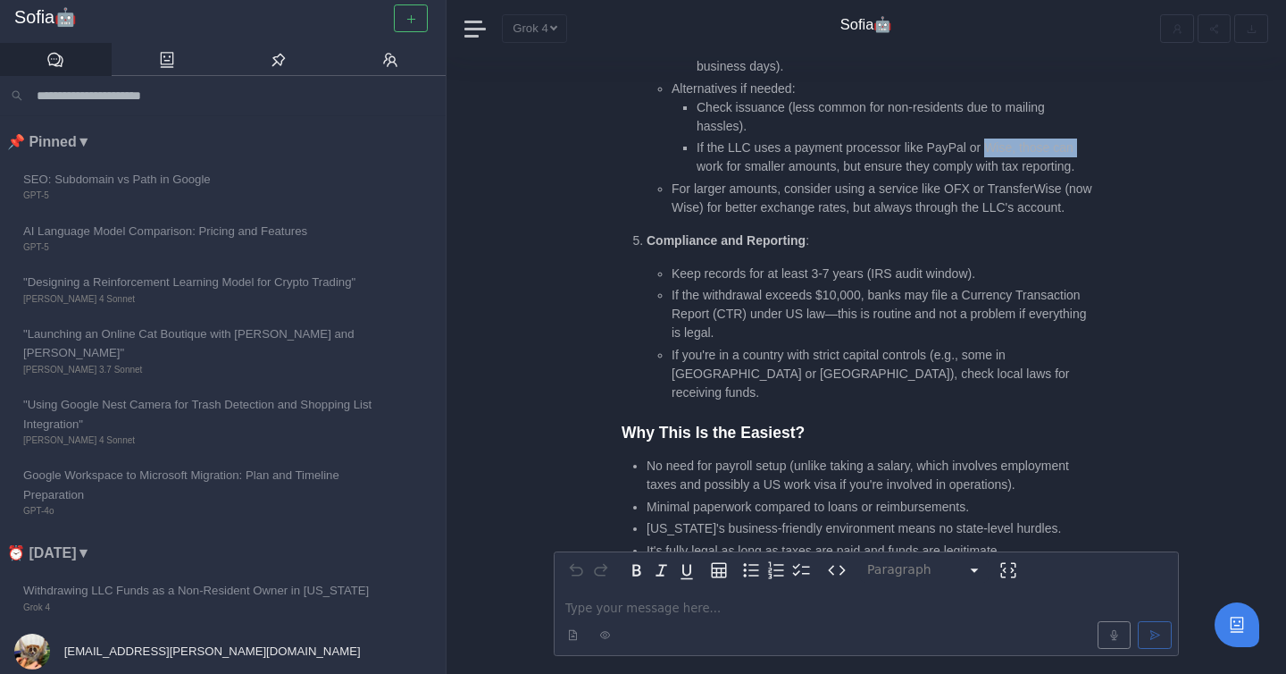
click at [914, 155] on li "If the LLC uses a payment processor like PayPal or Wise, those can work for sma…" at bounding box center [896, 157] width 398 height 38
drag, startPoint x: 680, startPoint y: 171, endPoint x: 844, endPoint y: 166, distance: 164.4
click at [849, 166] on ul "Check issuance (less common for non-residents due to mailing hassles). If the L…" at bounding box center [883, 137] width 423 height 79
click at [844, 166] on li "If the LLC uses a payment processor like PayPal or Wise, those can work for sma…" at bounding box center [896, 157] width 398 height 38
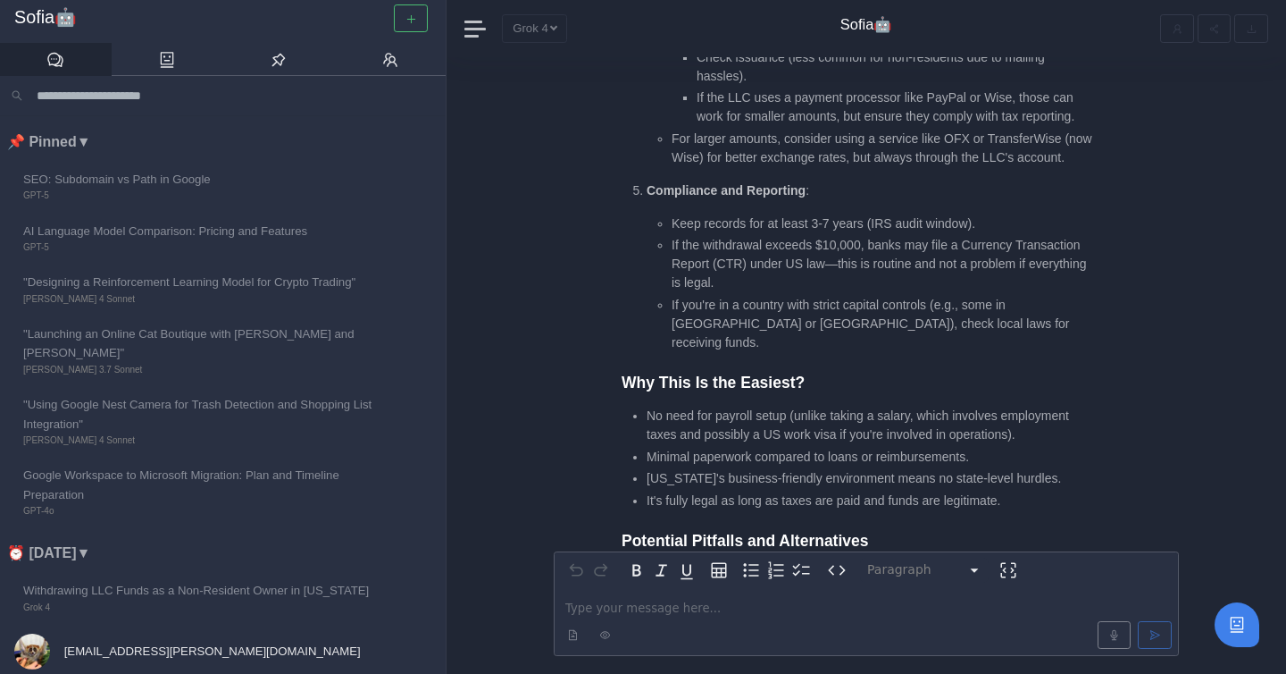
scroll to position [-366, 0]
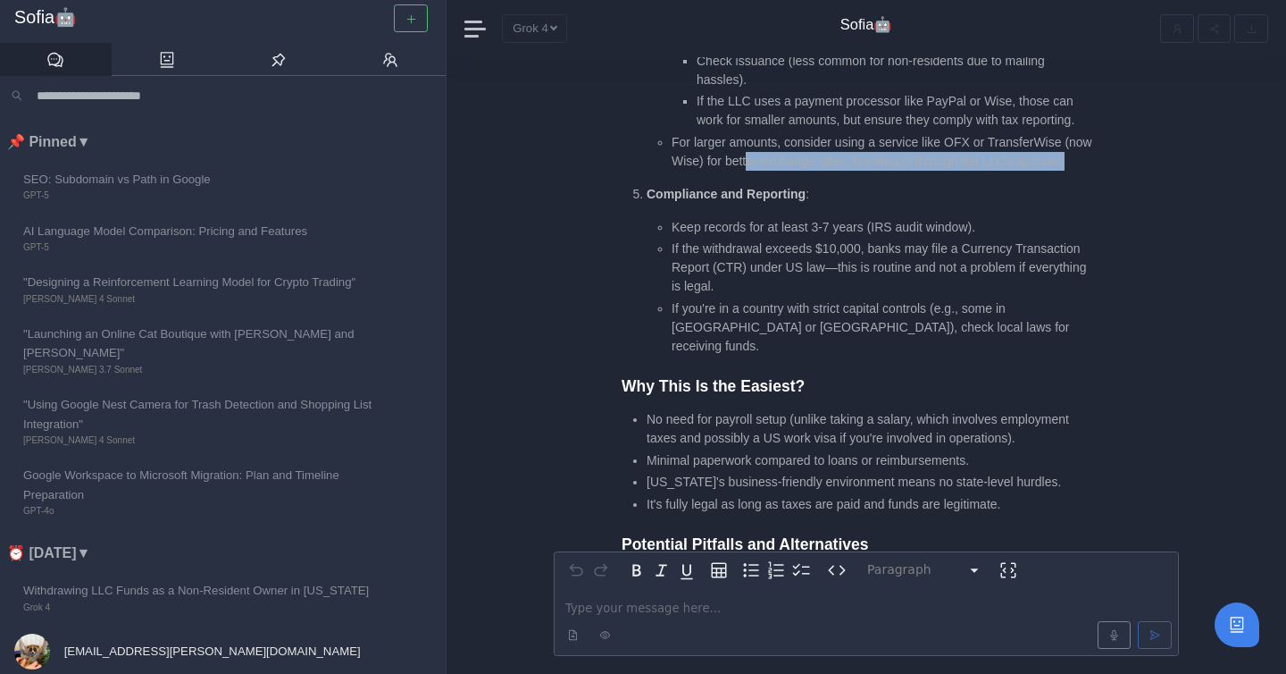
drag, startPoint x: 781, startPoint y: 153, endPoint x: 951, endPoint y: 180, distance: 172.8
click at [914, 171] on li "For larger amounts, consider using a service like OFX or TransferWise (now Wise…" at bounding box center [883, 152] width 423 height 38
drag, startPoint x: 922, startPoint y: 159, endPoint x: 1011, endPoint y: 169, distance: 89.9
click at [914, 171] on li "For larger amounts, consider using a service like OFX or TransferWise (now Wise…" at bounding box center [883, 152] width 423 height 38
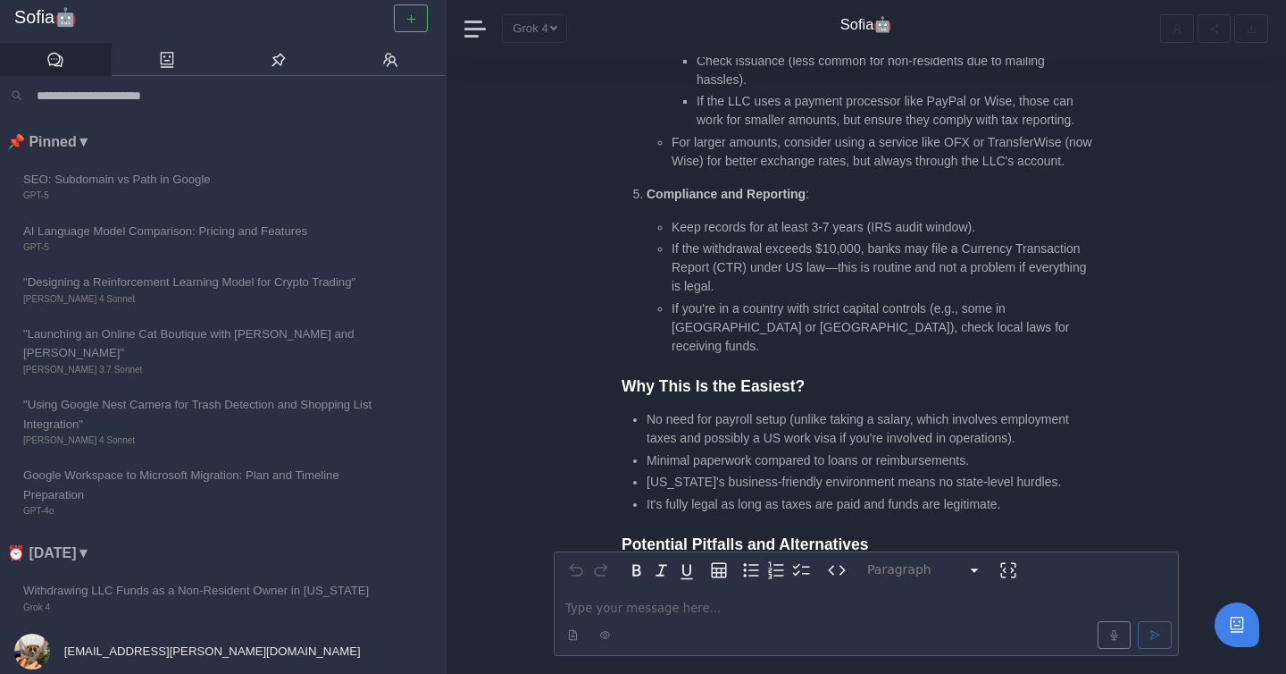
click at [845, 171] on li "For larger amounts, consider using a service like OFX or TransferWise (now Wise…" at bounding box center [883, 152] width 423 height 38
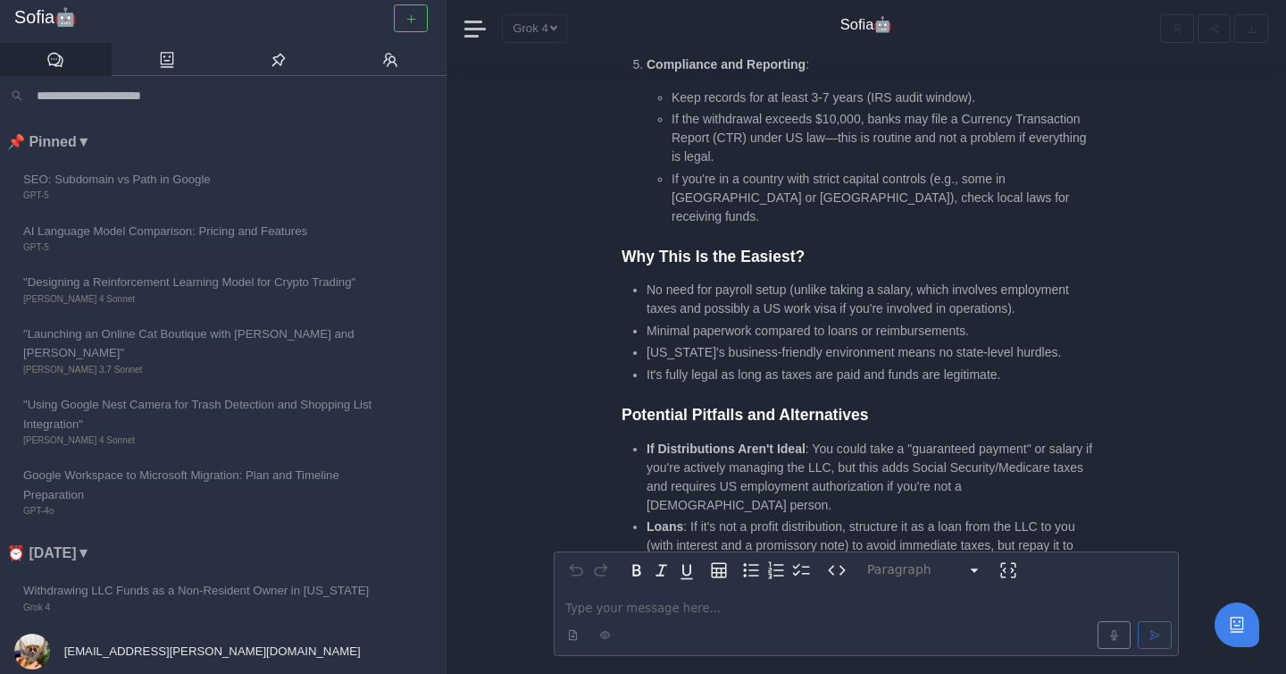
scroll to position [-233, 0]
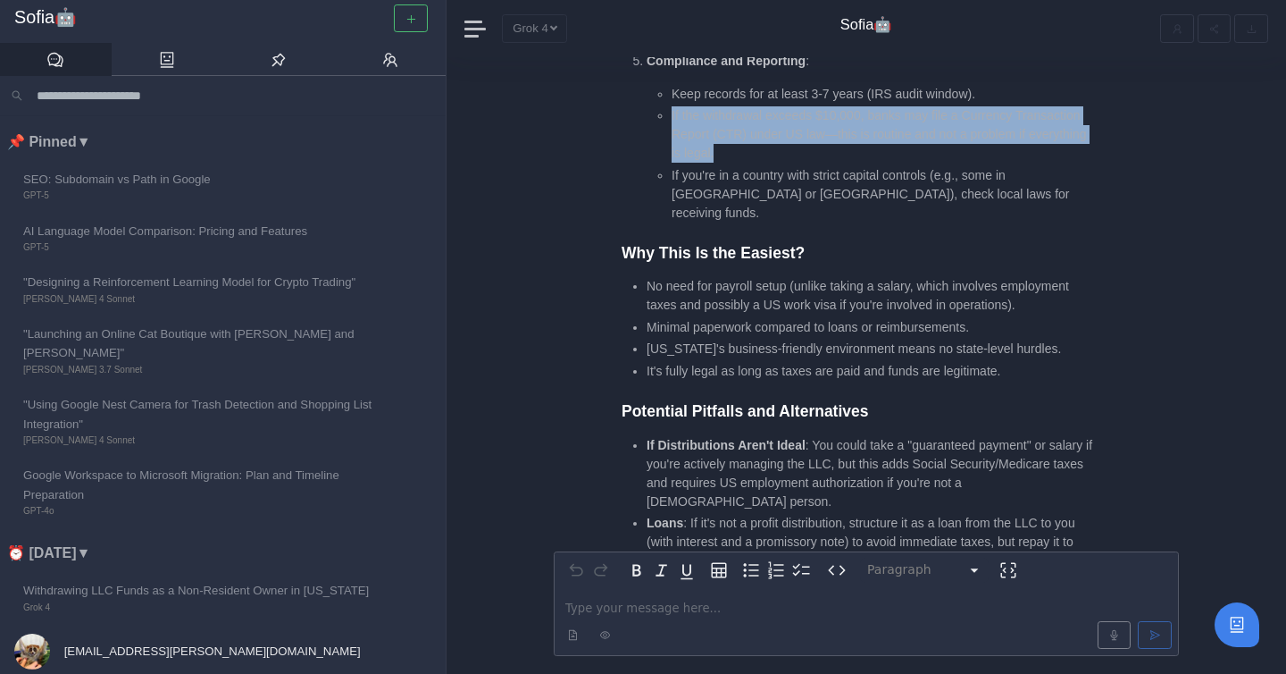
drag, startPoint x: 665, startPoint y: 134, endPoint x: 807, endPoint y: 170, distance: 145.6
click at [807, 171] on ul "Keep records for at least 3-7 years (IRS audit window). If the withdrawal excee…" at bounding box center [871, 154] width 448 height 138
click at [807, 163] on li "If the withdrawal exceeds $10,000, banks may file a Currency Transaction Report…" at bounding box center [883, 134] width 423 height 56
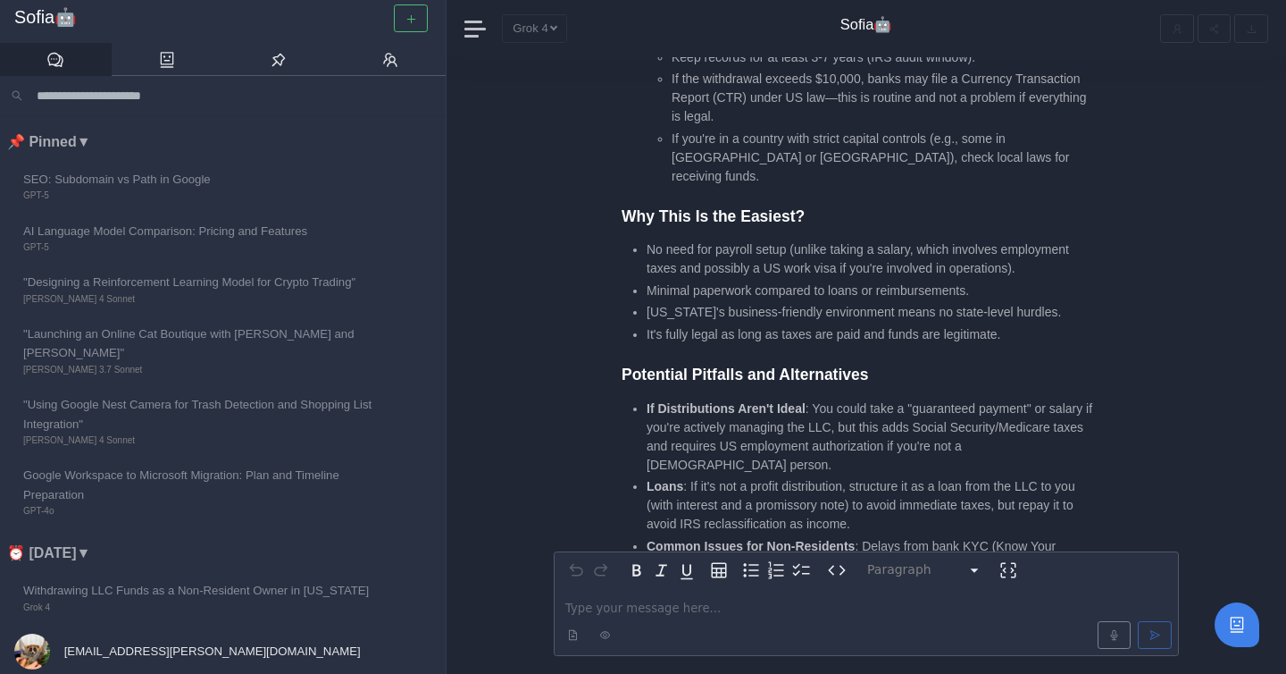
scroll to position [-189, 0]
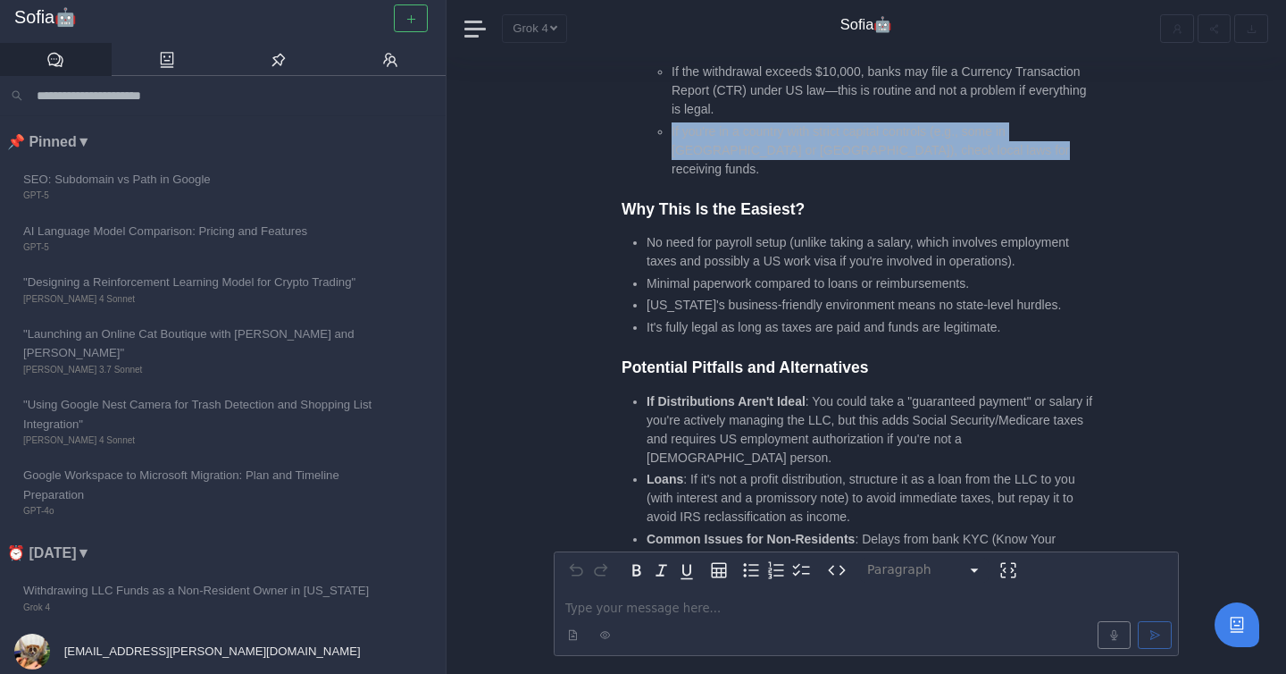
drag, startPoint x: 673, startPoint y: 155, endPoint x: 1006, endPoint y: 172, distance: 333.7
click at [914, 172] on li "If you're in a country with strict capital controls (e.g., some in [GEOGRAPHIC_…" at bounding box center [883, 150] width 423 height 56
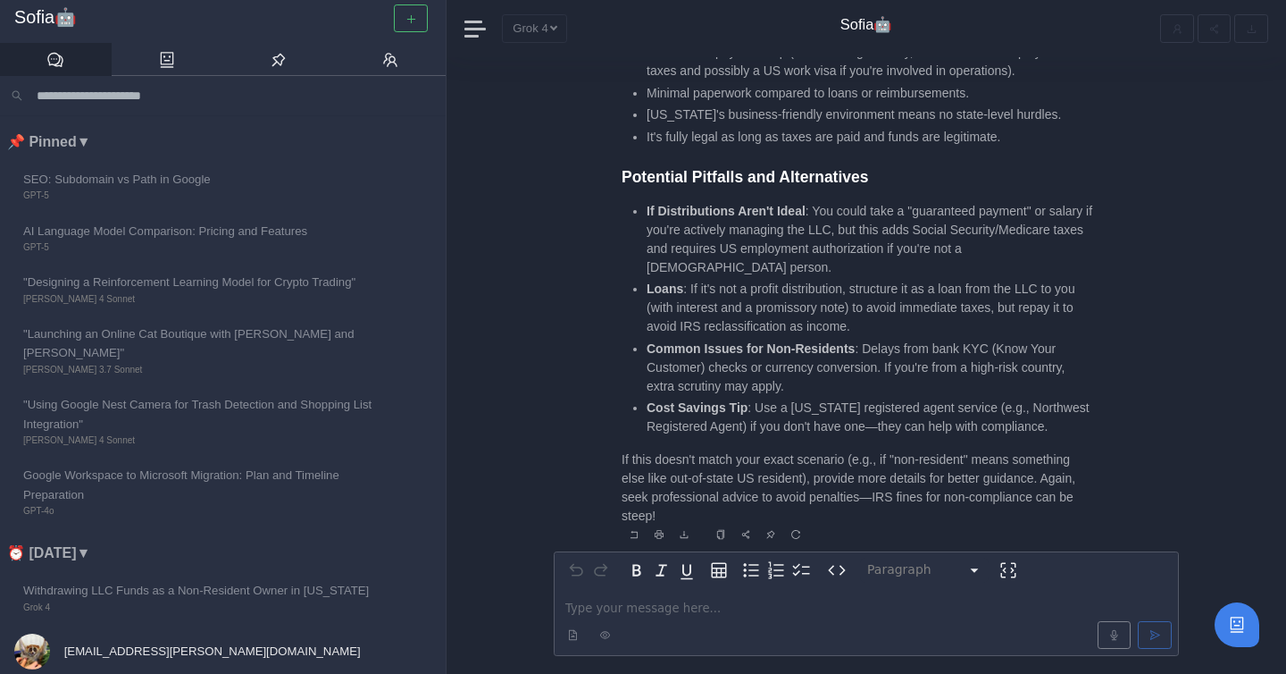
scroll to position [2, 0]
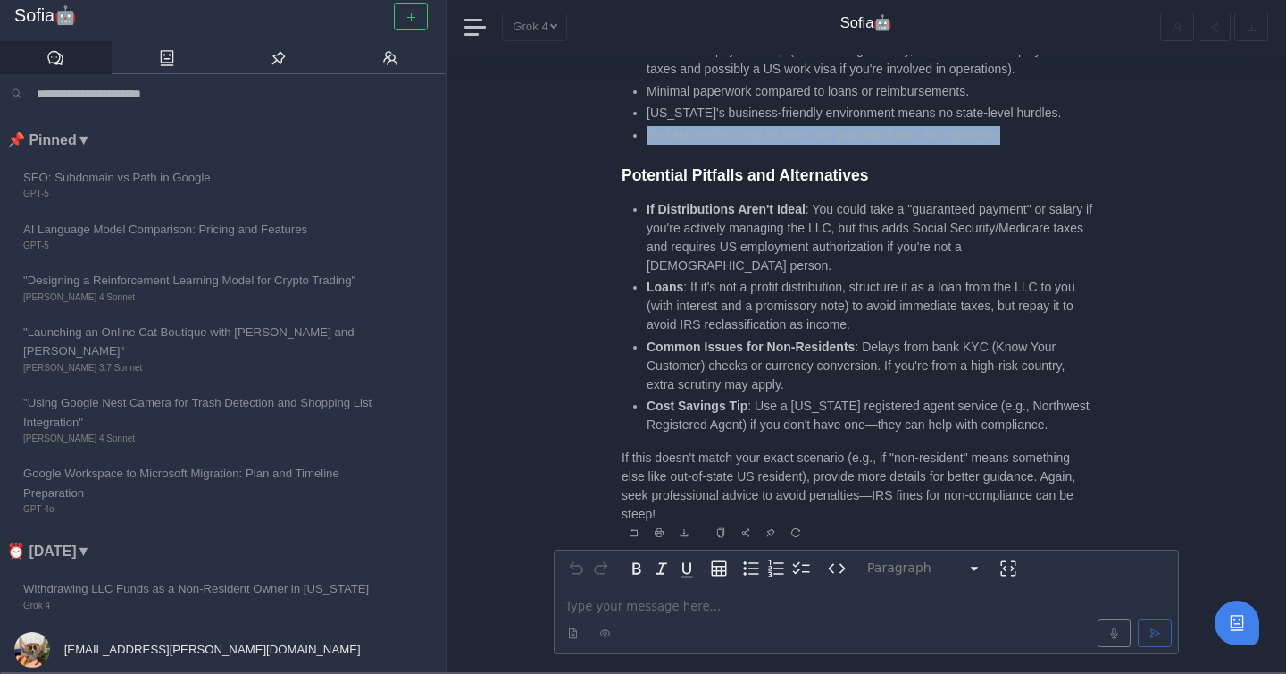
drag, startPoint x: 1029, startPoint y: 139, endPoint x: 635, endPoint y: 132, distance: 394.0
click at [647, 132] on li "It's fully legal as long as taxes are paid and funds are legitimate." at bounding box center [871, 135] width 448 height 19
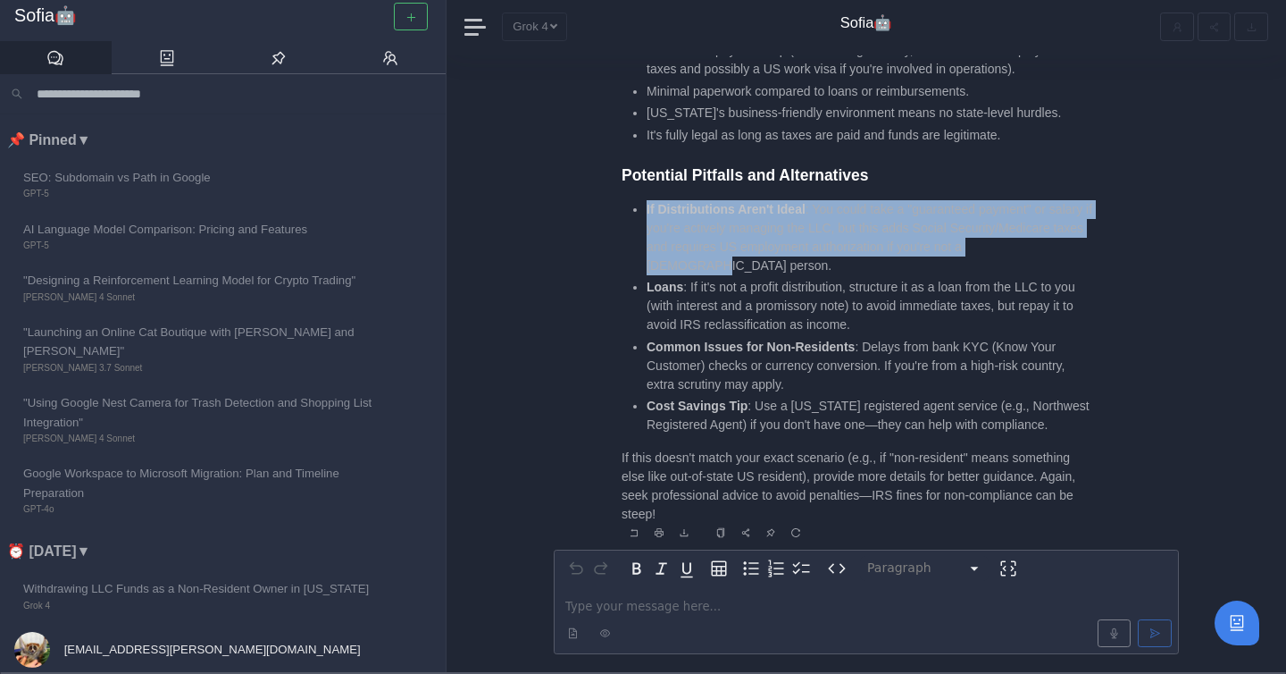
drag, startPoint x: 643, startPoint y: 211, endPoint x: 854, endPoint y: 265, distance: 217.7
click at [854, 266] on ul "If Distributions Aren't Ideal : You could take a "guaranteed payment" or salary…" at bounding box center [858, 317] width 473 height 235
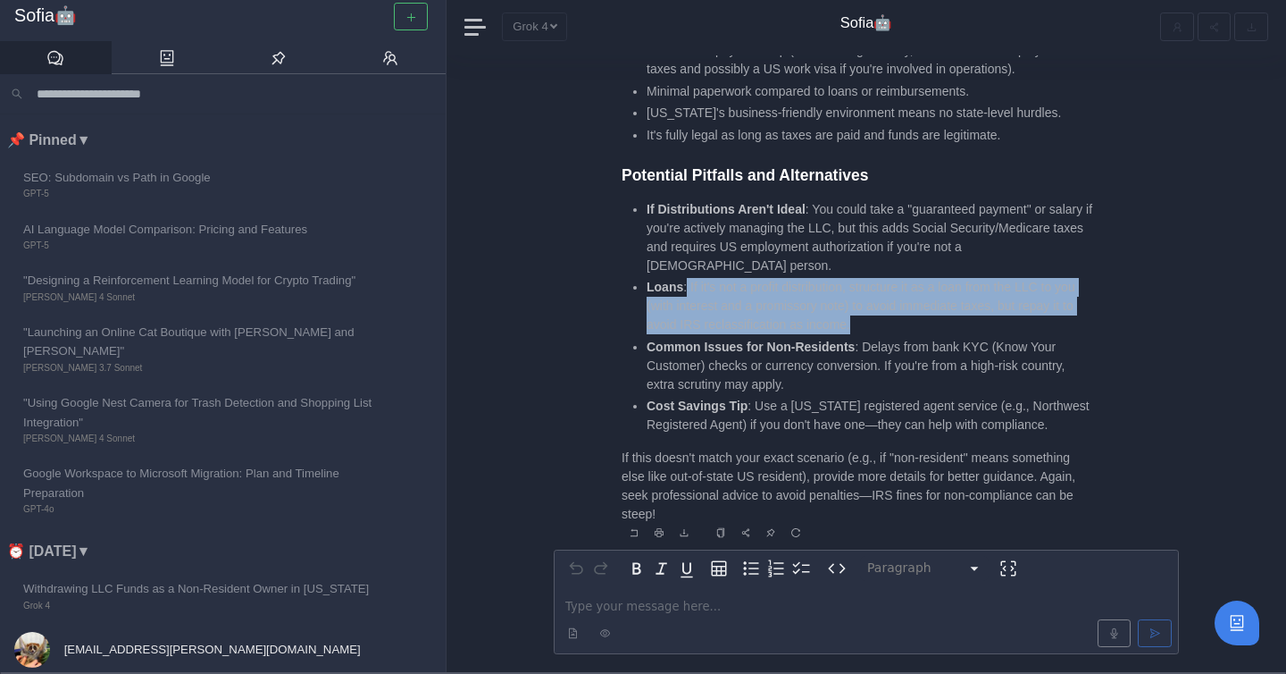
drag, startPoint x: 686, startPoint y: 288, endPoint x: 882, endPoint y: 322, distance: 198.5
click at [882, 322] on li "Loans : If it's not a profit distribution, structure it as a loan from the LLC …" at bounding box center [871, 306] width 448 height 56
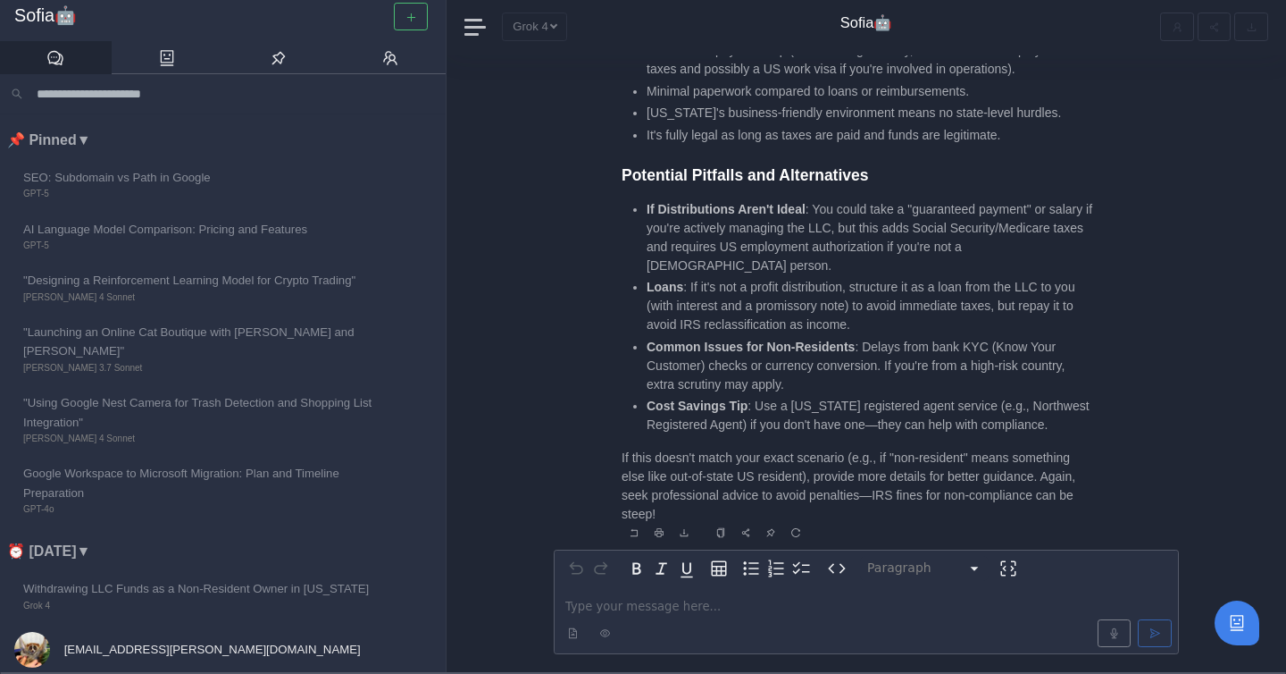
click at [883, 314] on li "Loans : If it's not a profit distribution, structure it as a loan from the LLC …" at bounding box center [871, 306] width 448 height 56
